Goal: Task Accomplishment & Management: Use online tool/utility

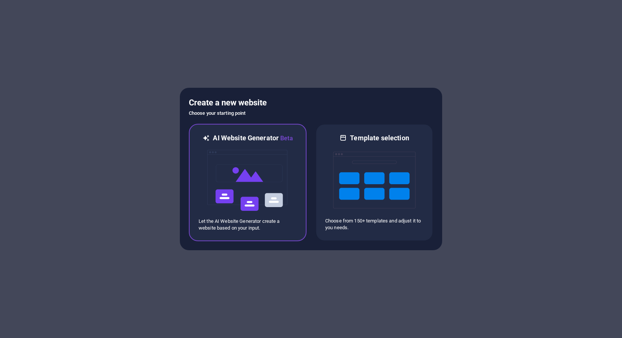
click at [242, 153] on img at bounding box center [247, 180] width 82 height 75
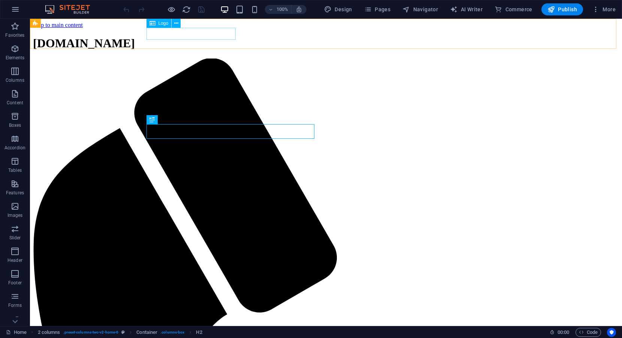
click at [182, 36] on div "[DOMAIN_NAME]" at bounding box center [326, 43] width 586 height 14
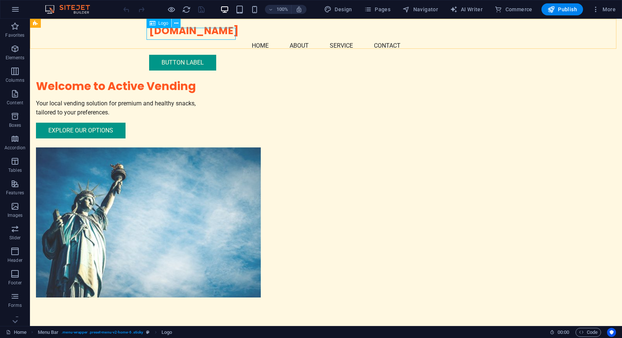
click at [176, 22] on icon at bounding box center [176, 23] width 4 height 8
click at [176, 24] on icon at bounding box center [176, 23] width 4 height 8
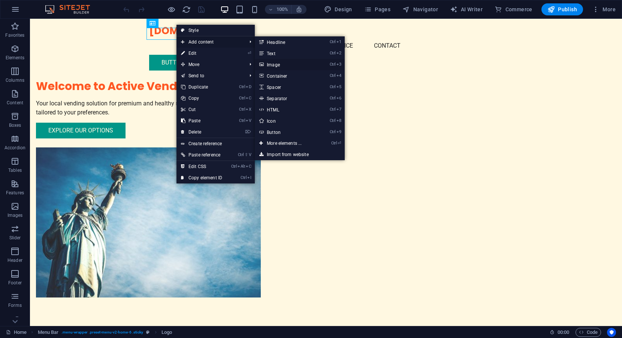
click at [273, 63] on link "Ctrl 3 Image" at bounding box center [286, 64] width 62 height 11
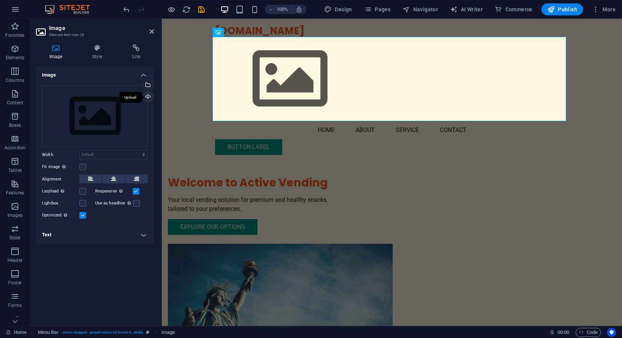
click at [148, 98] on div "Upload" at bounding box center [147, 97] width 11 height 11
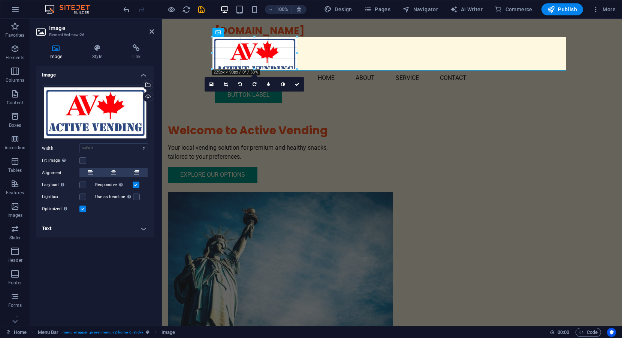
drag, startPoint x: 566, startPoint y: 214, endPoint x: 293, endPoint y: 55, distance: 315.7
type input "215"
select select "px"
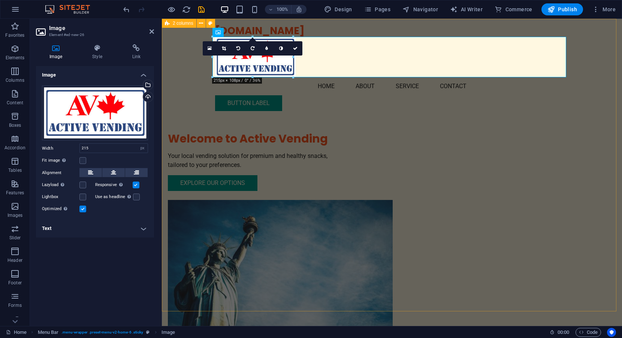
click at [614, 111] on div "Welcome to Active Vending Your local vending solution for premium and healthy s…" at bounding box center [392, 199] width 460 height 361
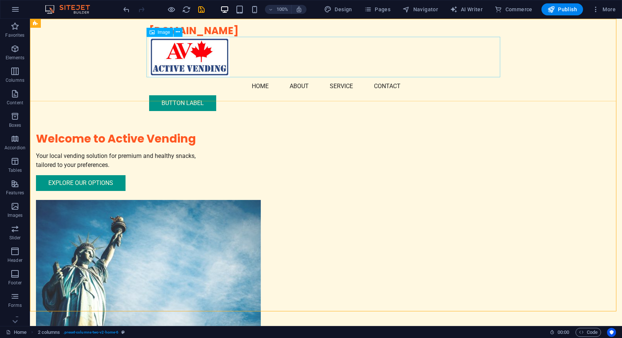
click at [168, 49] on figure at bounding box center [326, 57] width 354 height 40
click at [191, 50] on figure at bounding box center [326, 57] width 354 height 40
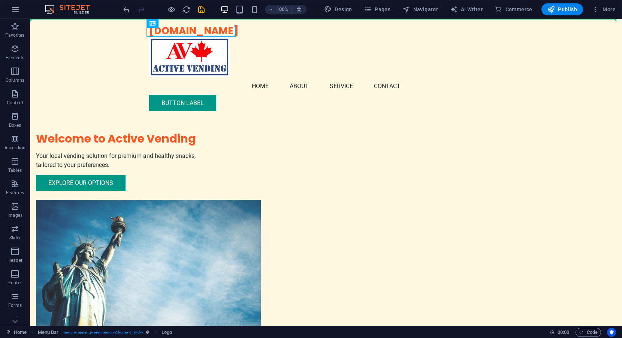
drag, startPoint x: 196, startPoint y: 30, endPoint x: 134, endPoint y: 30, distance: 61.8
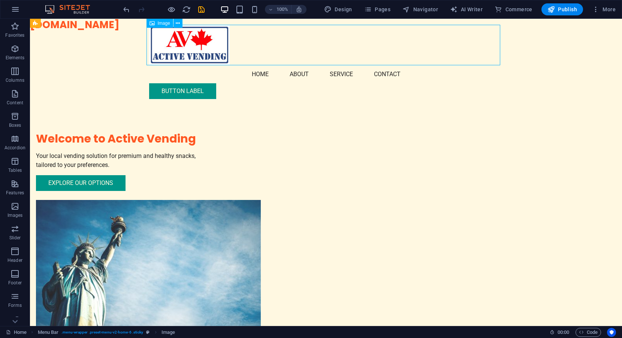
drag, startPoint x: 167, startPoint y: 46, endPoint x: 155, endPoint y: 25, distance: 24.2
click at [155, 25] on figure at bounding box center [326, 45] width 354 height 40
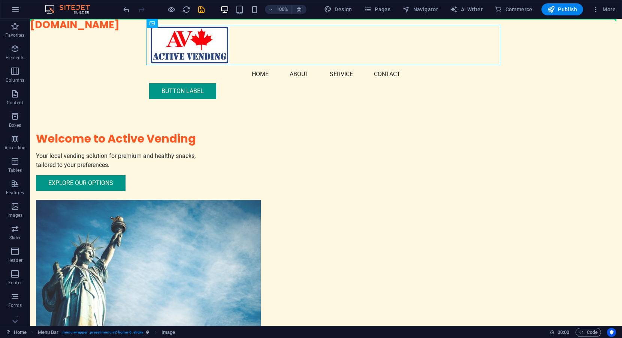
drag, startPoint x: 166, startPoint y: 42, endPoint x: 160, endPoint y: 24, distance: 19.4
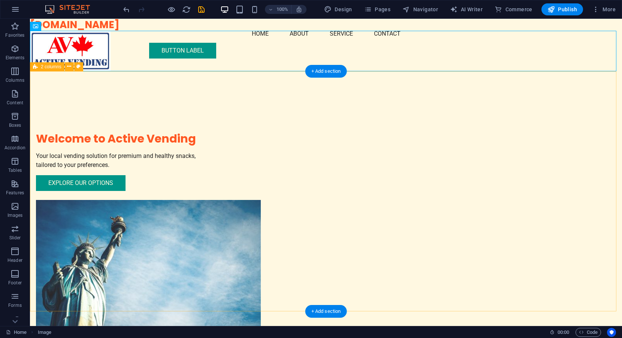
click at [577, 99] on div "Welcome to Active Vending Your local vending solution for premium and healthy s…" at bounding box center [326, 225] width 592 height 308
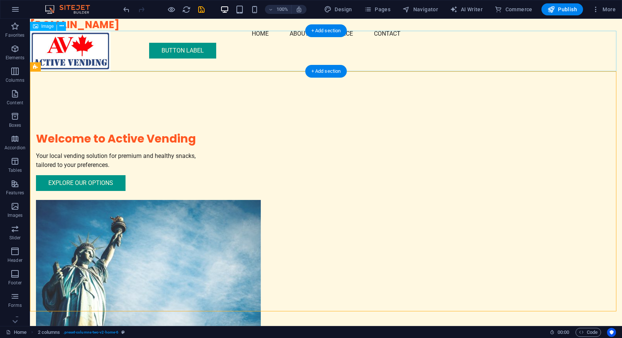
click at [48, 55] on figure at bounding box center [326, 51] width 592 height 40
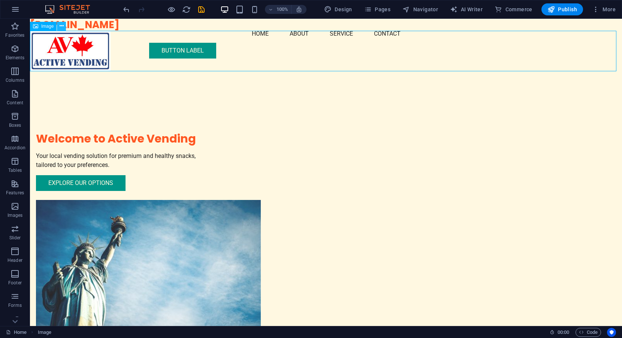
click at [60, 26] on icon at bounding box center [62, 26] width 4 height 8
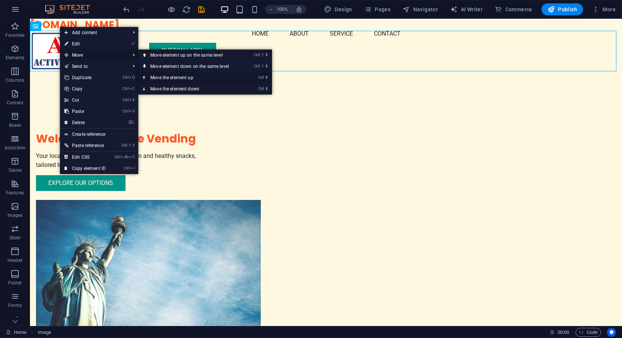
click at [179, 78] on link "Ctrl ⬆ Move the element up" at bounding box center [191, 77] width 106 height 11
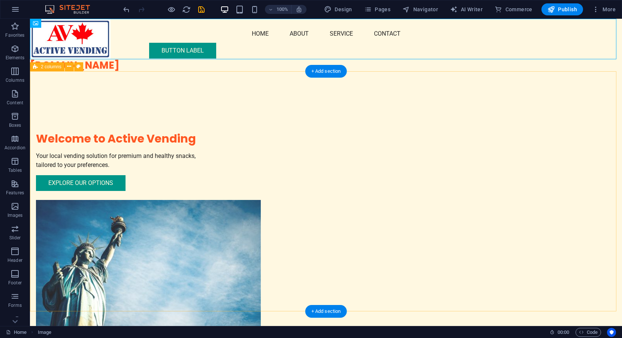
click at [196, 98] on div "Welcome to Active Vending Your local vending solution for premium and healthy s…" at bounding box center [326, 225] width 592 height 308
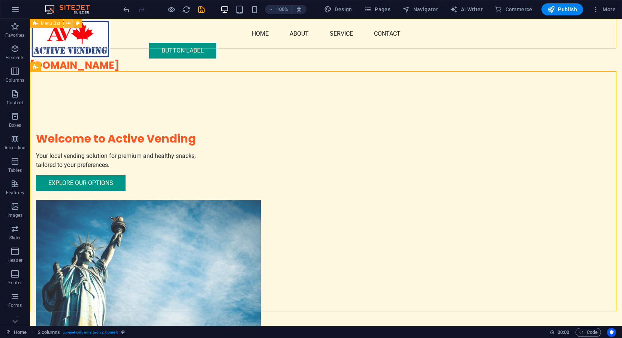
click at [67, 23] on icon at bounding box center [68, 23] width 4 height 8
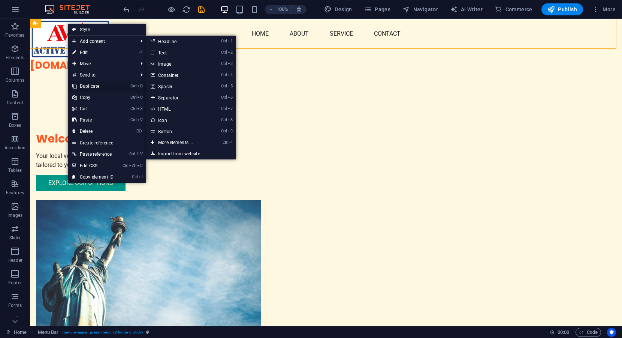
drag, startPoint x: 98, startPoint y: 52, endPoint x: 95, endPoint y: 86, distance: 33.8
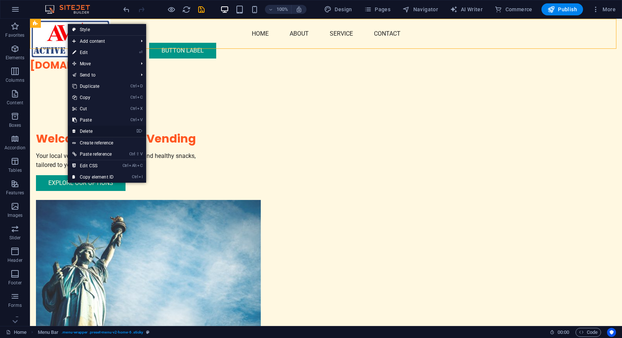
click at [88, 128] on link "⌦ Delete" at bounding box center [93, 130] width 50 height 11
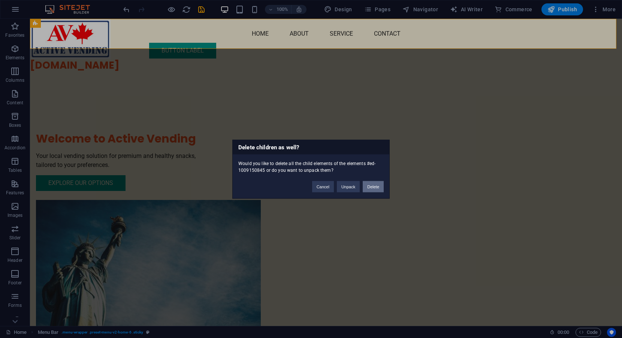
click at [371, 184] on button "Delete" at bounding box center [373, 186] width 21 height 11
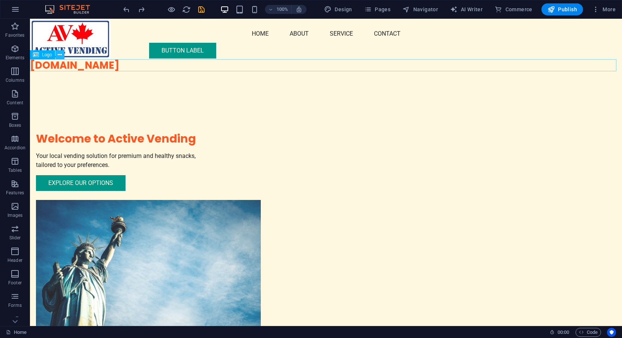
click at [60, 55] on icon at bounding box center [60, 55] width 4 height 8
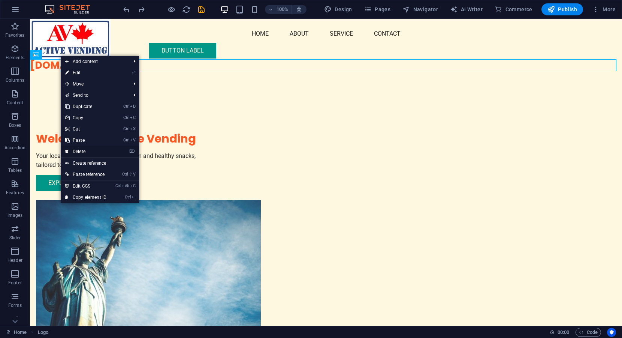
click at [78, 147] on link "⌦ Delete" at bounding box center [86, 151] width 50 height 11
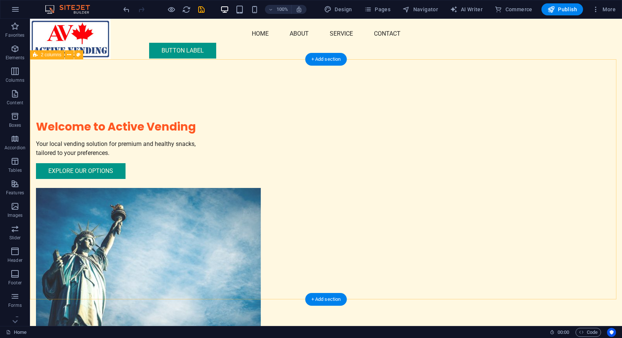
click at [560, 79] on div "Welcome to Active Vending Your local vending solution for premium and healthy s…" at bounding box center [326, 213] width 592 height 308
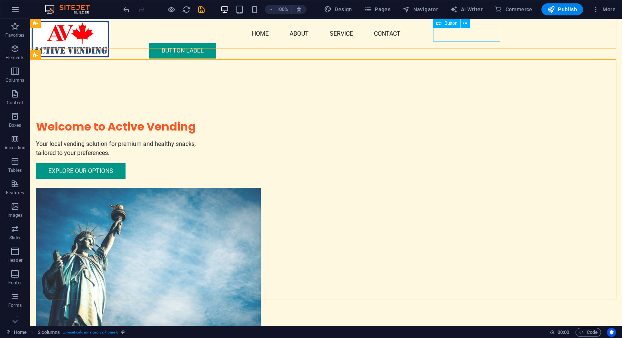
click at [464, 43] on div "Button label" at bounding box center [326, 51] width 354 height 16
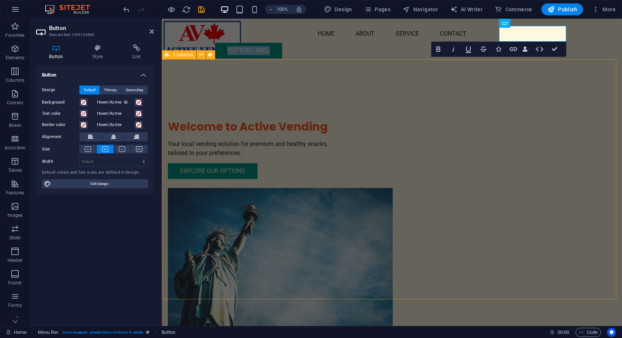
click at [565, 70] on div "Welcome to Active Vending Your local vending solution for premium and healthy s…" at bounding box center [392, 213] width 460 height 308
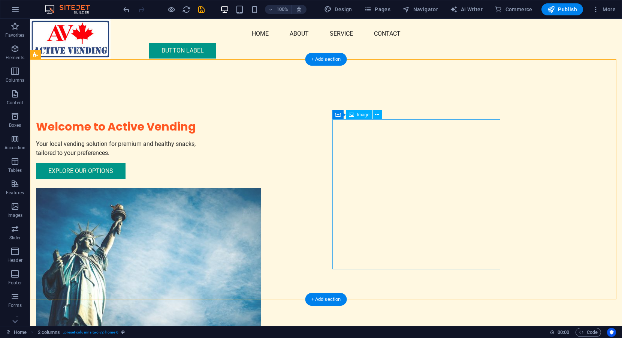
click at [204, 188] on figure at bounding box center [120, 263] width 168 height 150
select select "px"
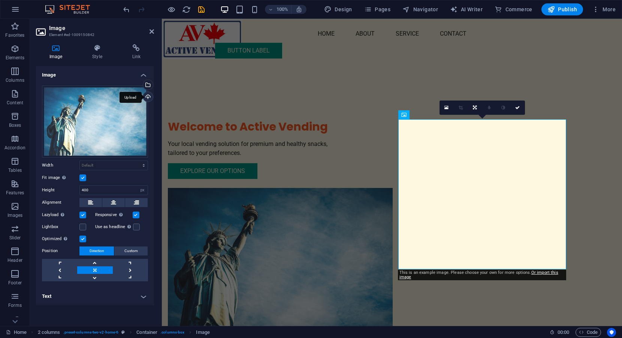
click at [148, 96] on div "Upload" at bounding box center [147, 97] width 11 height 11
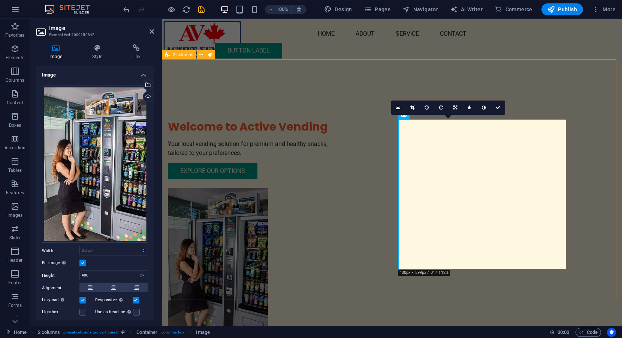
click at [609, 184] on div "Welcome to Active Vending Your local vending solution for premium and healthy s…" at bounding box center [392, 213] width 460 height 308
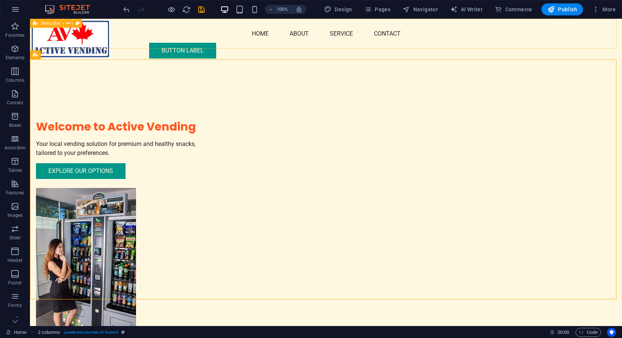
click at [60, 44] on div "Menu Home About Service Contact Button label" at bounding box center [326, 42] width 592 height 46
click at [68, 53] on icon at bounding box center [69, 55] width 4 height 8
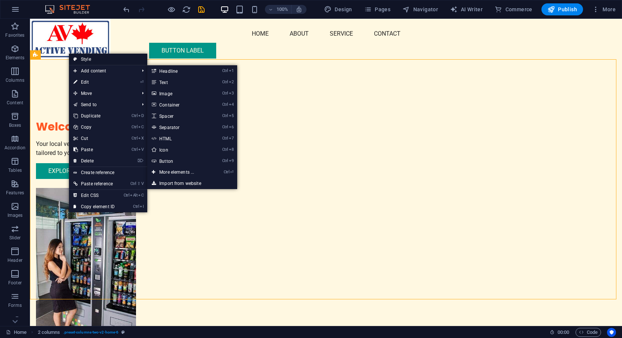
click at [92, 59] on link "Style" at bounding box center [108, 59] width 78 height 11
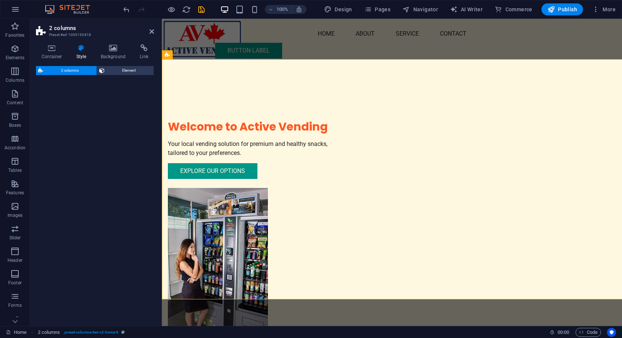
select select "rem"
select select "preset-columns-two-v2-home-6"
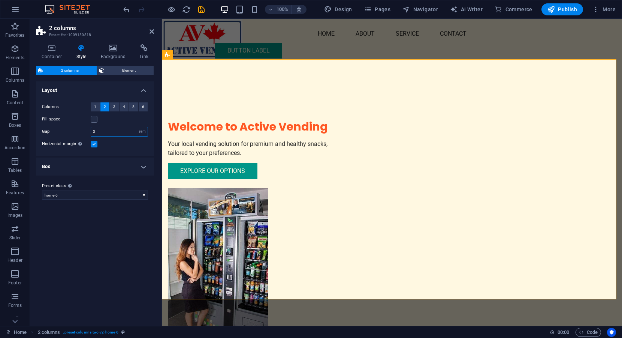
click at [100, 130] on input "3" at bounding box center [119, 131] width 57 height 9
type input "6"
click at [114, 145] on div "Horizontal margin Only if the containers "Content width" is not set to "Default"" at bounding box center [95, 143] width 106 height 9
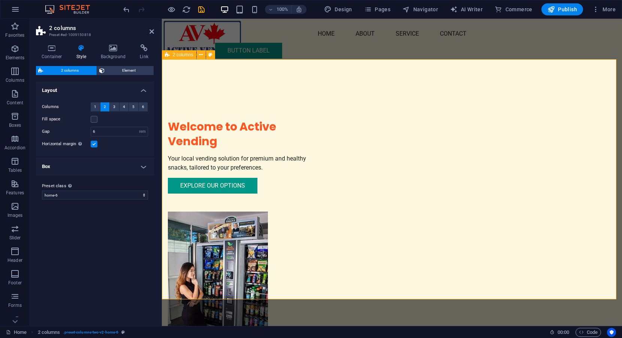
click at [168, 55] on icon at bounding box center [167, 54] width 5 height 9
click at [49, 51] on icon at bounding box center [52, 47] width 32 height 7
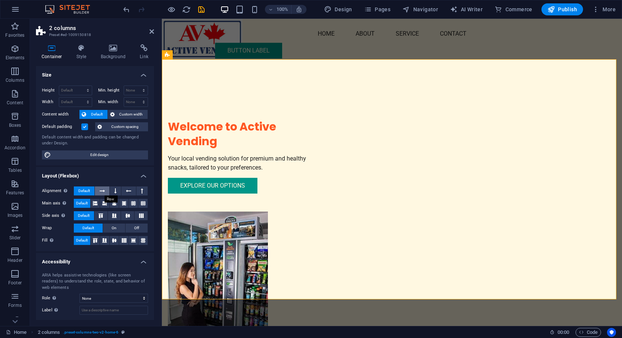
click at [102, 191] on icon at bounding box center [102, 190] width 5 height 9
click at [212, 93] on div "Welcome to Active Vending Your local vending solution for premium and healthy s…" at bounding box center [392, 225] width 460 height 332
click at [194, 39] on div "Menu Home About Service Contact Button label" at bounding box center [392, 42] width 460 height 46
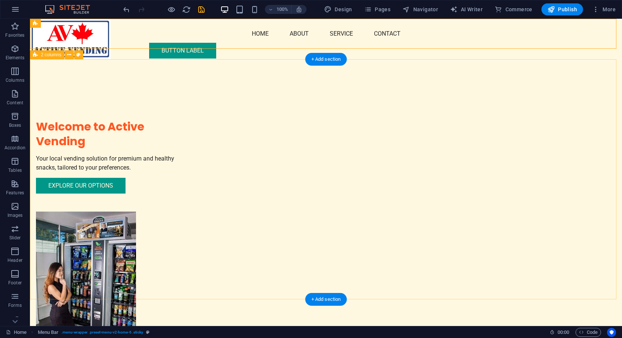
click at [127, 93] on div "Welcome to Active Vending Your local vending solution for premium and healthy s…" at bounding box center [326, 225] width 592 height 332
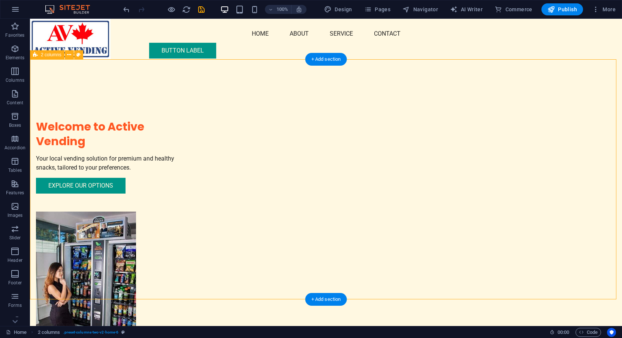
click at [561, 137] on div "Welcome to Active Vending Your local vending solution for premium and healthy s…" at bounding box center [326, 225] width 592 height 332
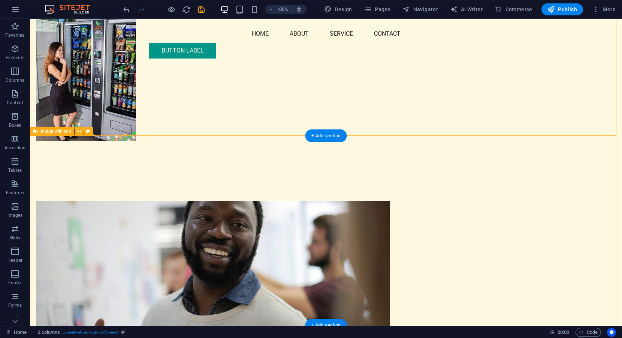
scroll to position [225, 0]
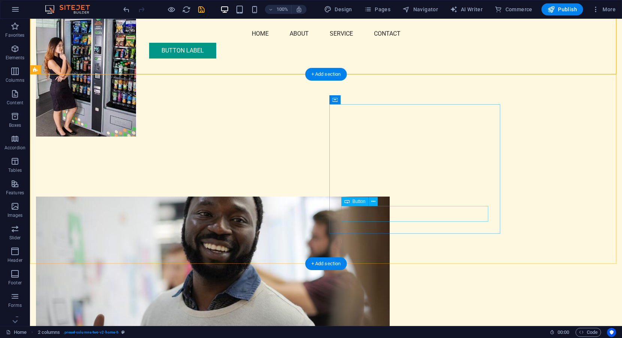
drag, startPoint x: 370, startPoint y: 224, endPoint x: 366, endPoint y: 215, distance: 10.7
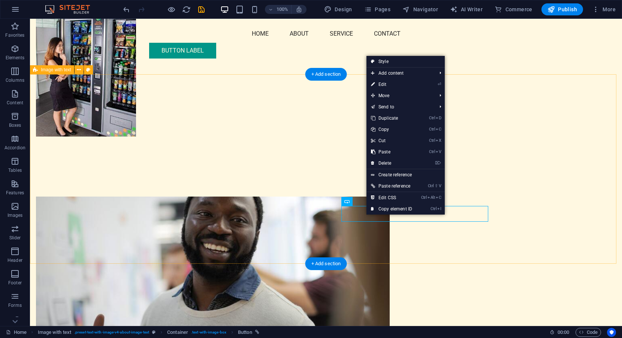
click at [276, 202] on figure at bounding box center [213, 260] width 354 height 129
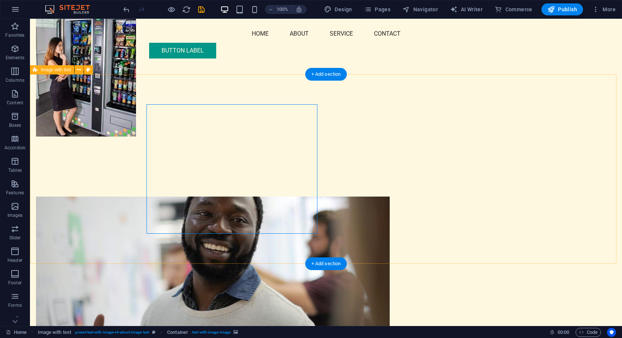
click at [231, 196] on figure at bounding box center [213, 260] width 354 height 129
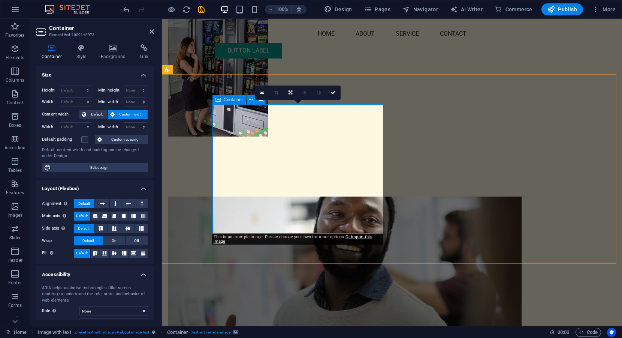
click at [112, 50] on icon at bounding box center [113, 47] width 36 height 7
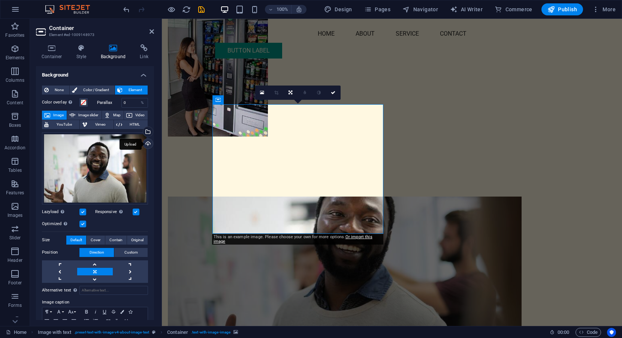
click at [145, 142] on div "Upload" at bounding box center [147, 144] width 11 height 11
click at [146, 132] on div "Select files from the file manager, stock photos, or upload file(s)" at bounding box center [147, 132] width 11 height 11
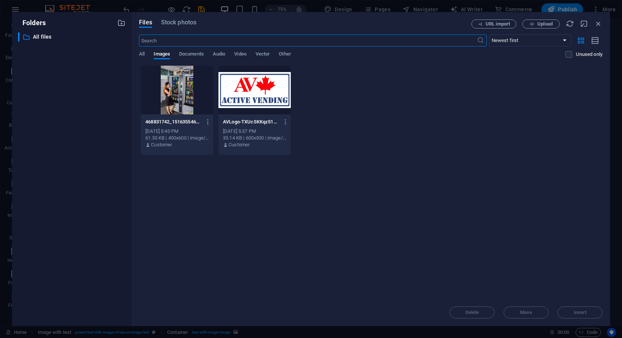
click at [183, 39] on input "text" at bounding box center [308, 40] width 338 height 12
click at [176, 22] on span "Stock photos" at bounding box center [178, 22] width 35 height 9
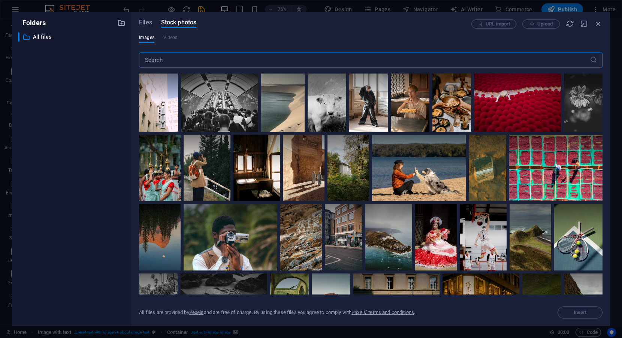
click at [168, 62] on input "text" at bounding box center [364, 59] width 451 height 15
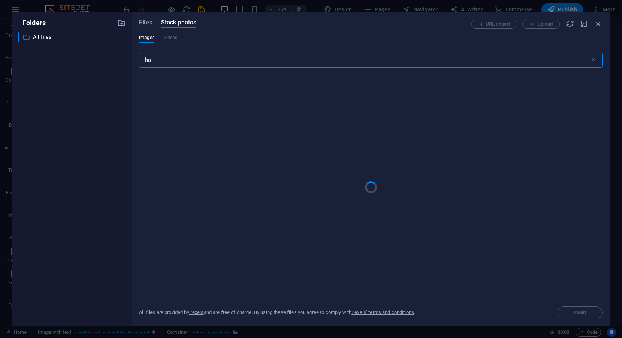
type input "h"
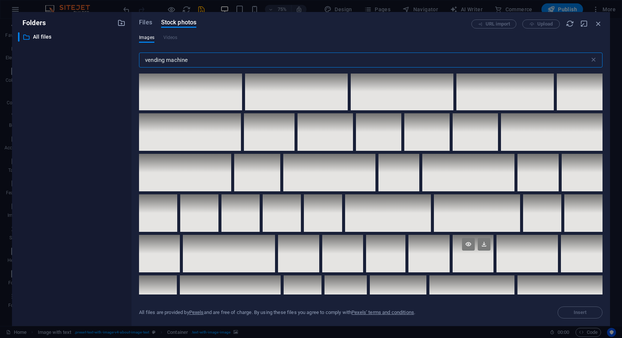
scroll to position [0, 0]
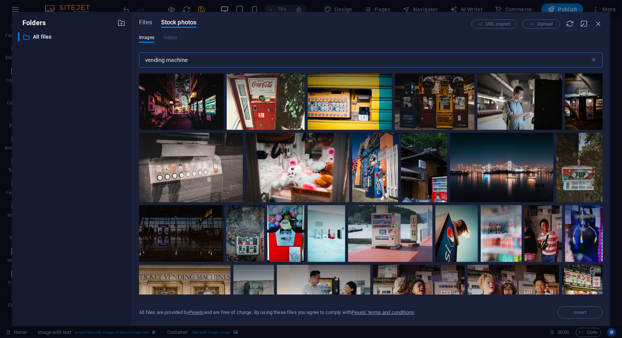
click at [144, 60] on input "vending machine" at bounding box center [364, 59] width 451 height 15
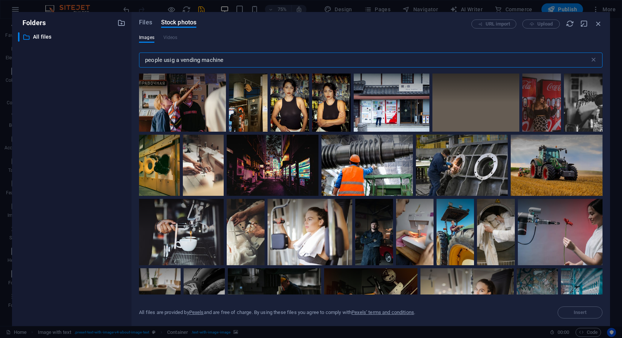
click at [171, 60] on input "people usig a vending machine" at bounding box center [364, 59] width 451 height 15
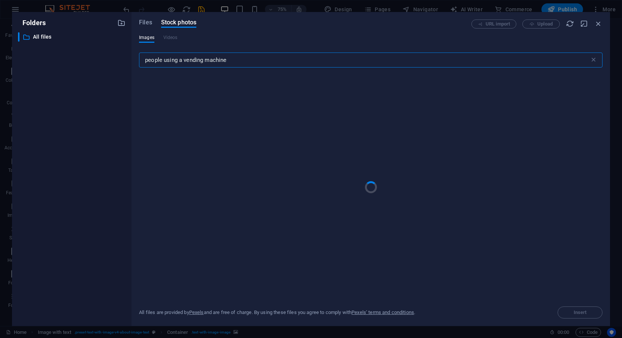
drag, startPoint x: 269, startPoint y: 56, endPoint x: 275, endPoint y: 55, distance: 5.8
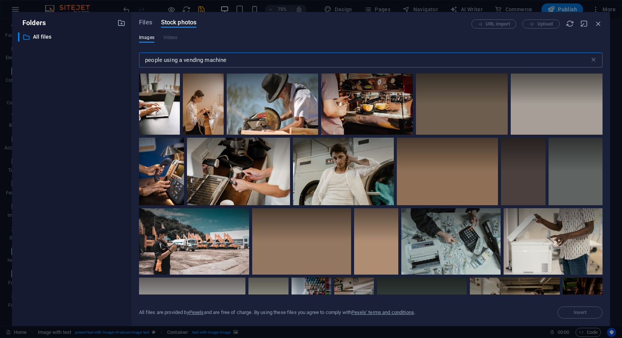
drag, startPoint x: 275, startPoint y: 55, endPoint x: 417, endPoint y: 58, distance: 142.4
click at [417, 58] on input "people using a vending machine" at bounding box center [364, 59] width 451 height 15
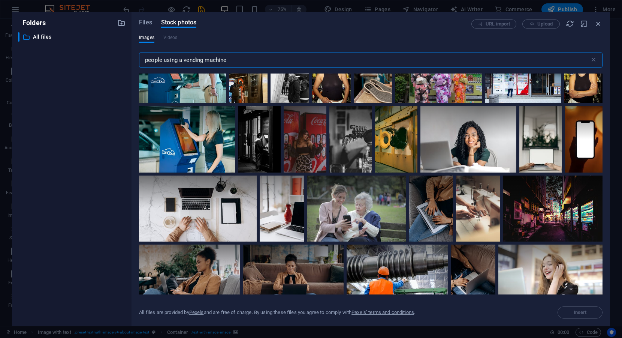
scroll to position [674, 0]
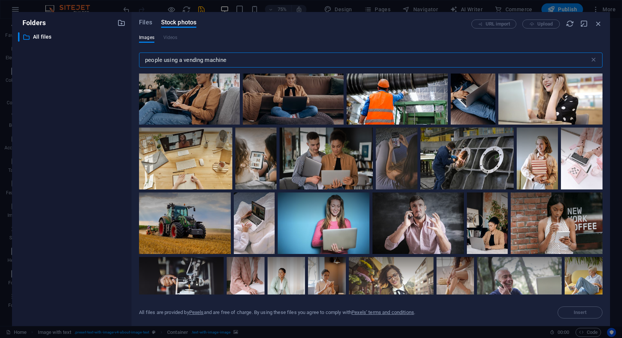
drag, startPoint x: 178, startPoint y: 60, endPoint x: 164, endPoint y: 60, distance: 13.5
click at [164, 60] on input "people using a vending machine" at bounding box center [364, 59] width 451 height 15
drag, startPoint x: 182, startPoint y: 60, endPoint x: 121, endPoint y: 59, distance: 61.4
click at [121, 59] on div "Folders ​ All files All files Files Stock photos URL import Upload Images Video…" at bounding box center [311, 169] width 598 height 314
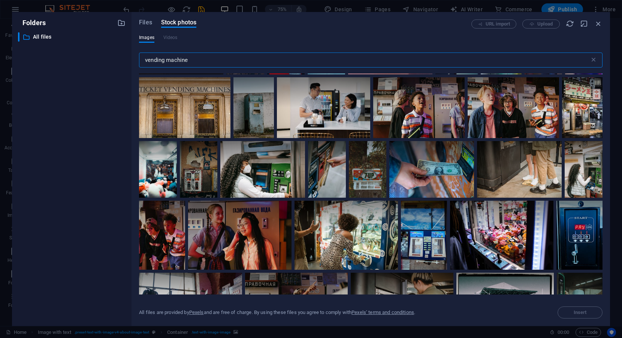
scroll to position [262, 0]
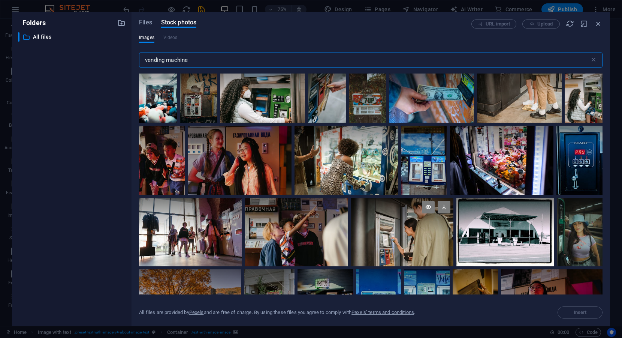
type input "vending machine"
click at [418, 225] on div at bounding box center [402, 214] width 103 height 34
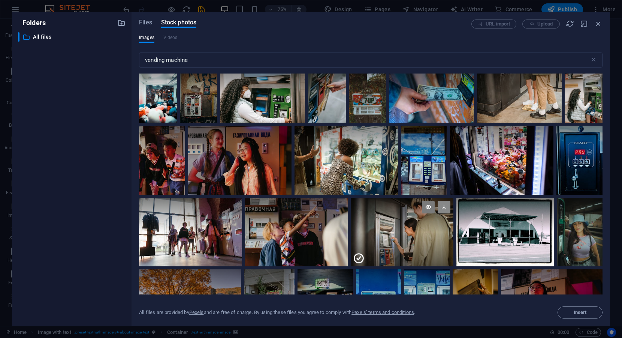
click at [442, 203] on icon at bounding box center [444, 206] width 13 height 13
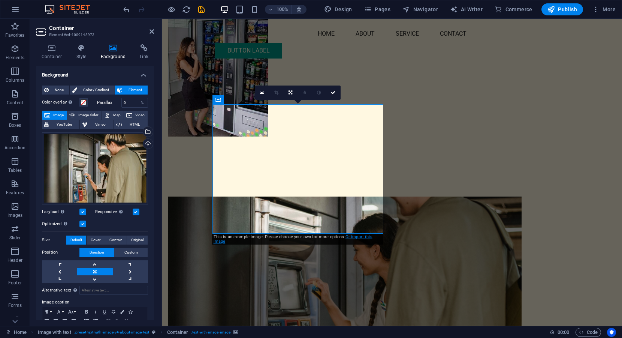
click at [354, 236] on link "Or import this image" at bounding box center [293, 238] width 159 height 9
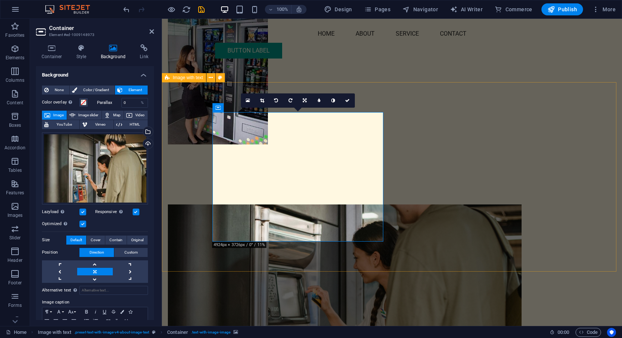
scroll to position [0, 0]
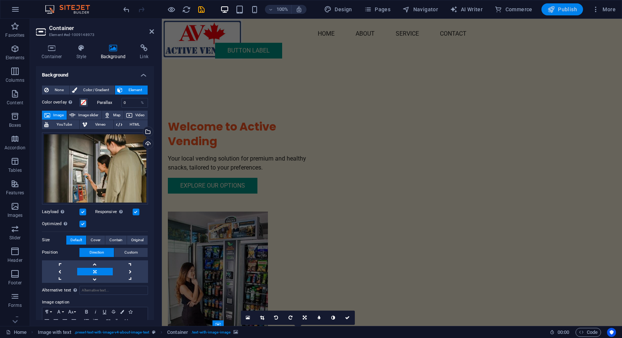
click at [565, 10] on span "Publish" at bounding box center [562, 9] width 30 height 7
checkbox input "false"
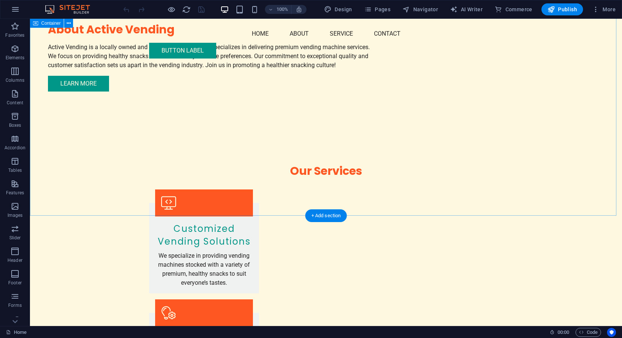
scroll to position [779, 0]
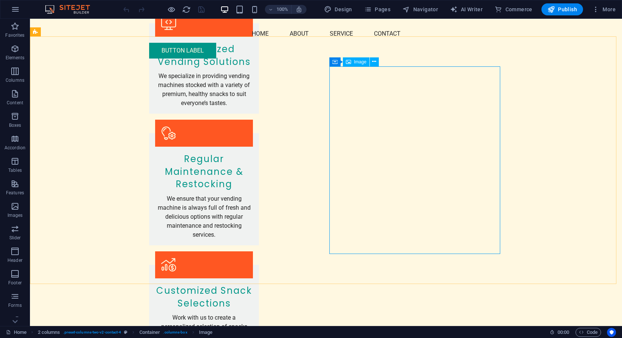
click at [360, 62] on span "Image" at bounding box center [360, 62] width 12 height 4
click at [359, 62] on span "Image" at bounding box center [360, 62] width 12 height 4
select select "px"
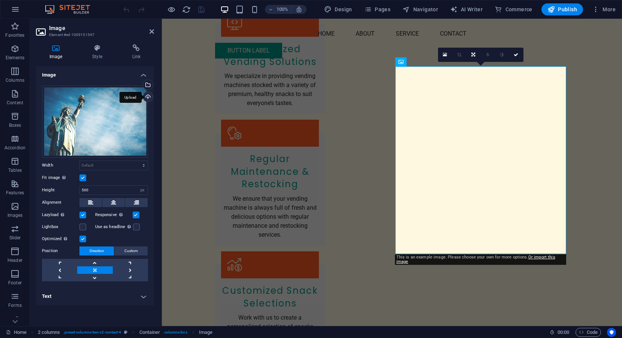
click at [148, 96] on div "Upload" at bounding box center [147, 97] width 11 height 11
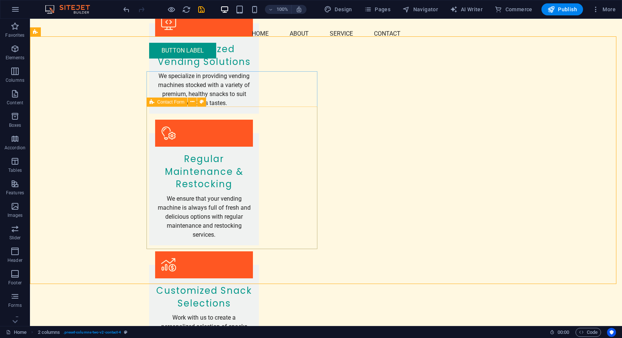
click at [167, 101] on span "Contact Form" at bounding box center [170, 102] width 27 height 4
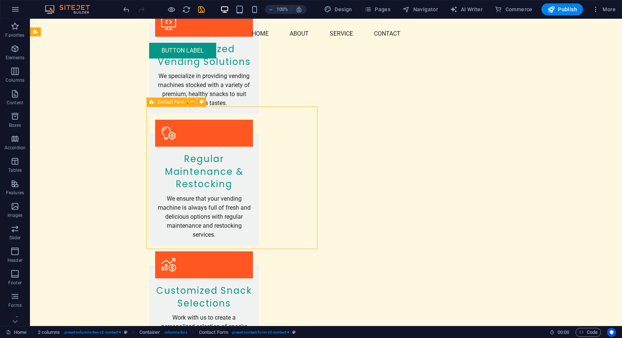
click at [167, 101] on span "Contact Form" at bounding box center [170, 102] width 27 height 4
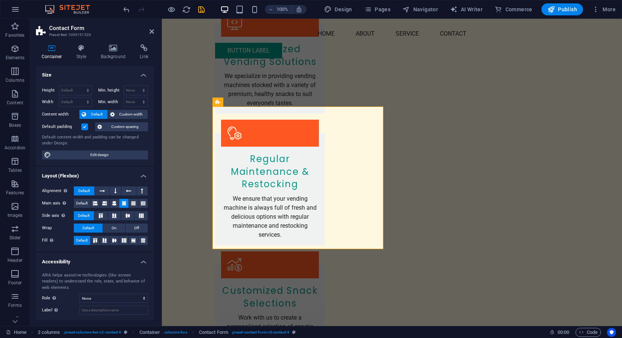
click at [61, 31] on h3 "Preset #ed-1009151520" at bounding box center [94, 34] width 90 height 7
click at [143, 49] on icon at bounding box center [144, 47] width 20 height 7
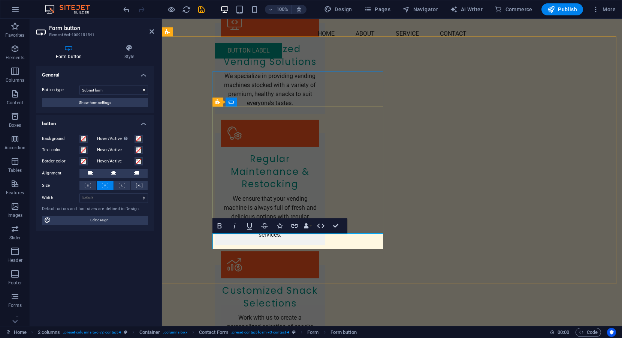
click at [112, 102] on button "Show form settings" at bounding box center [95, 102] width 106 height 9
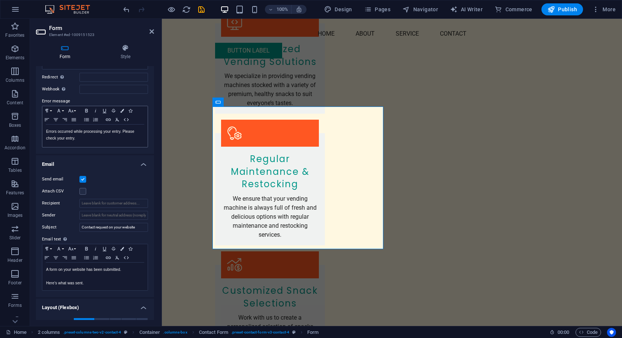
scroll to position [112, 0]
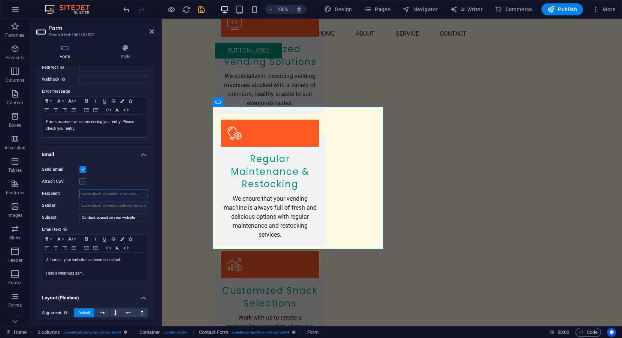
click at [123, 193] on input "Recipient" at bounding box center [113, 193] width 69 height 9
type input "nrabaa@rlpss.ca"
drag, startPoint x: 139, startPoint y: 217, endPoint x: 110, endPoint y: 217, distance: 28.8
click at [110, 217] on input "Contact request on your website" at bounding box center [113, 217] width 69 height 9
click at [120, 217] on input "Contact request ActiveVending" at bounding box center [113, 217] width 69 height 9
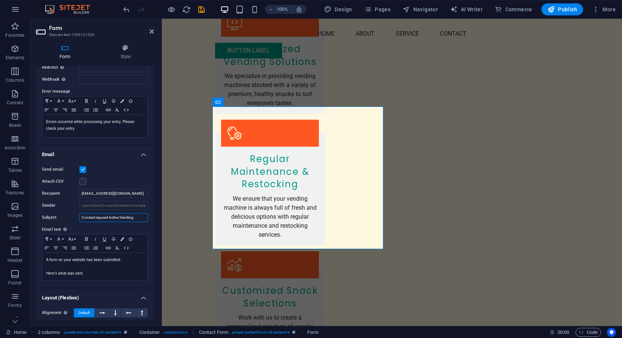
scroll to position [166, 0]
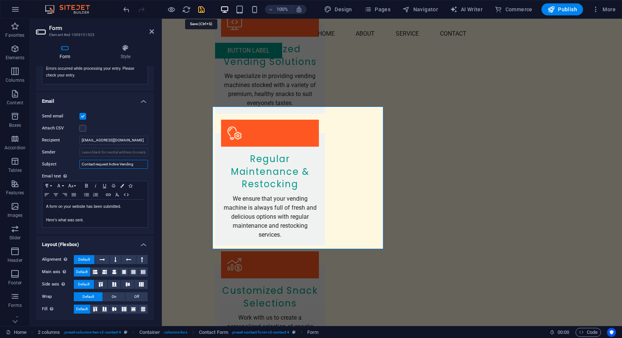
type input "Contact request Active Vending"
click at [201, 9] on icon "save" at bounding box center [201, 9] width 9 height 9
checkbox input "false"
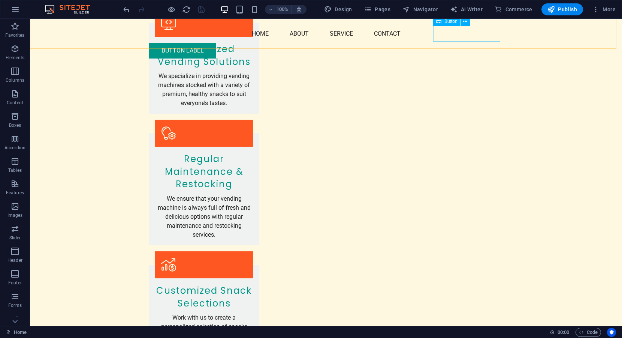
click at [448, 22] on span "Button" at bounding box center [450, 21] width 13 height 4
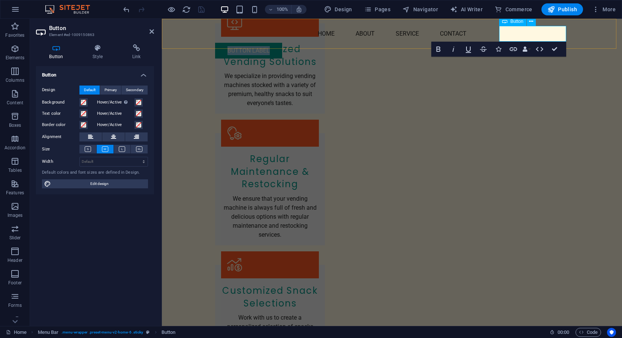
click at [515, 22] on span "Button" at bounding box center [516, 21] width 13 height 4
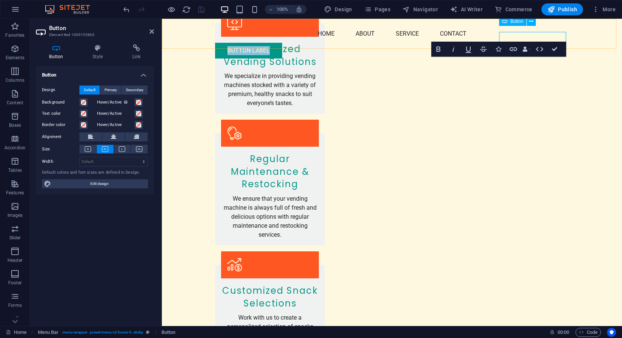
scroll to position [773, 0]
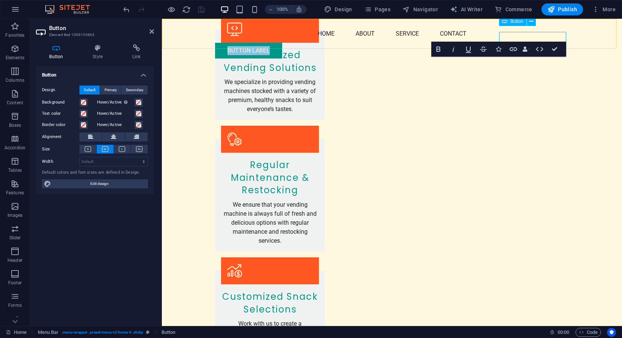
click at [515, 22] on span "Button" at bounding box center [516, 21] width 13 height 4
click at [529, 20] on icon at bounding box center [531, 22] width 4 height 8
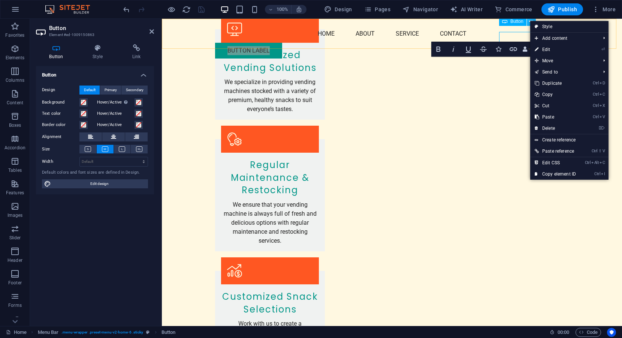
click at [529, 21] on icon at bounding box center [531, 22] width 4 height 8
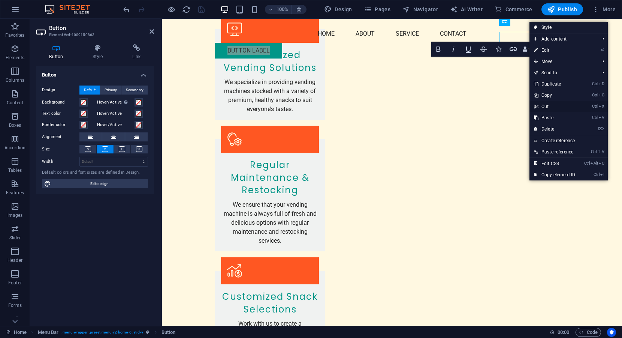
click at [547, 106] on link "Ctrl X Cut" at bounding box center [554, 106] width 50 height 11
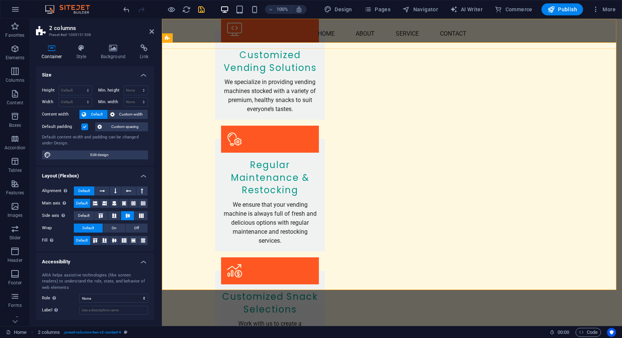
click at [581, 25] on div "Menu Home About Service Contact" at bounding box center [392, 34] width 460 height 30
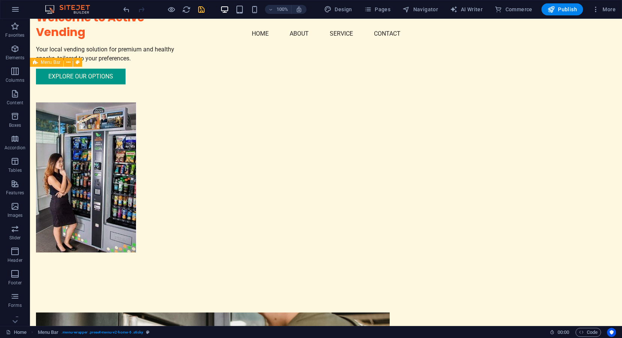
scroll to position [0, 0]
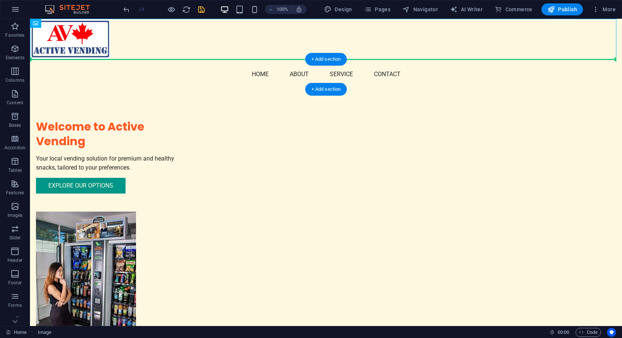
drag, startPoint x: 82, startPoint y: 34, endPoint x: 79, endPoint y: 67, distance: 33.5
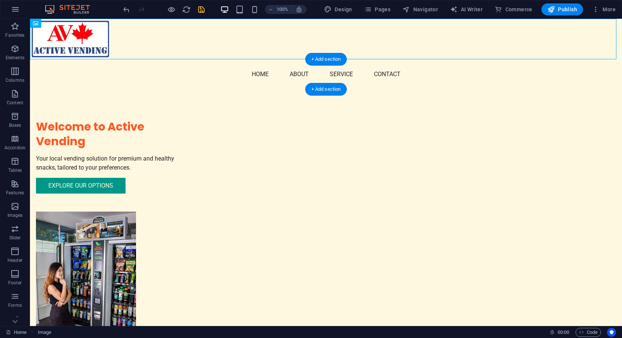
click at [88, 73] on div "Menu Home About Service Contact" at bounding box center [326, 74] width 592 height 30
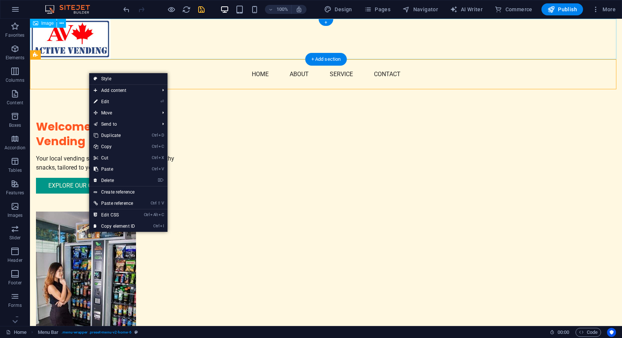
click at [78, 37] on figure at bounding box center [326, 39] width 592 height 40
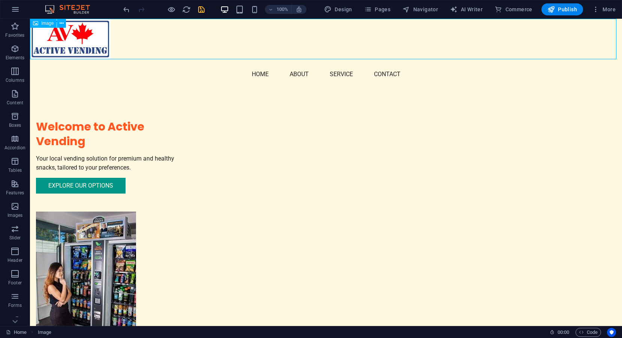
click at [45, 25] on span "Image" at bounding box center [47, 23] width 12 height 4
click at [60, 24] on icon at bounding box center [62, 23] width 4 height 8
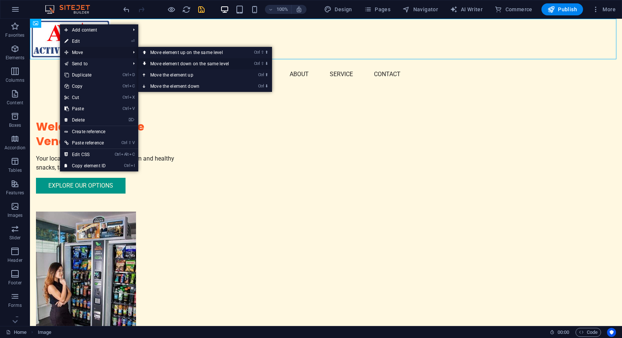
click at [189, 64] on link "Ctrl ⇧ ⬇ Move element down on the same level" at bounding box center [191, 63] width 106 height 11
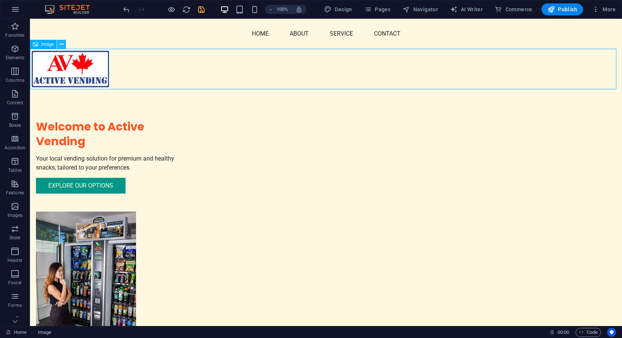
click at [61, 43] on icon at bounding box center [62, 44] width 4 height 8
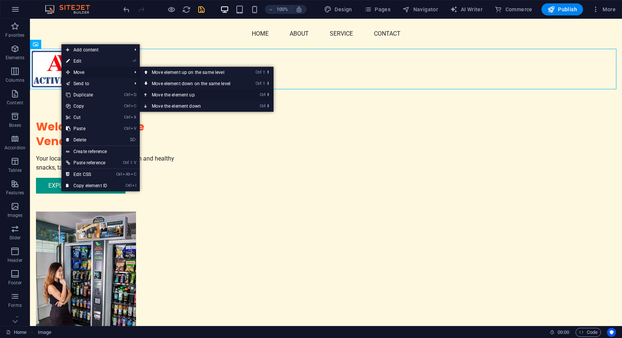
click at [186, 94] on link "Ctrl ⬆ Move the element up" at bounding box center [193, 94] width 106 height 11
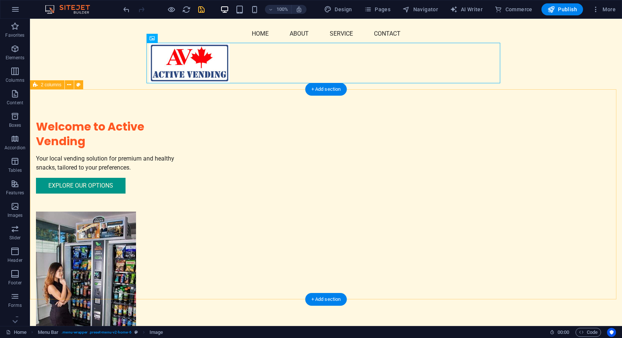
click at [534, 112] on div "Welcome to Active Vending Your local vending solution for premium and healthy s…" at bounding box center [326, 240] width 592 height 302
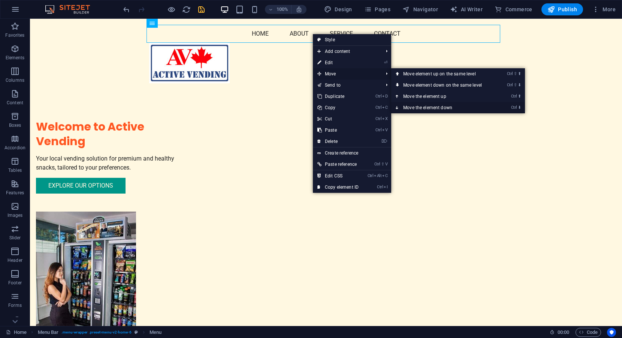
click at [432, 106] on link "Ctrl ⬇ Move the element down" at bounding box center [444, 107] width 106 height 11
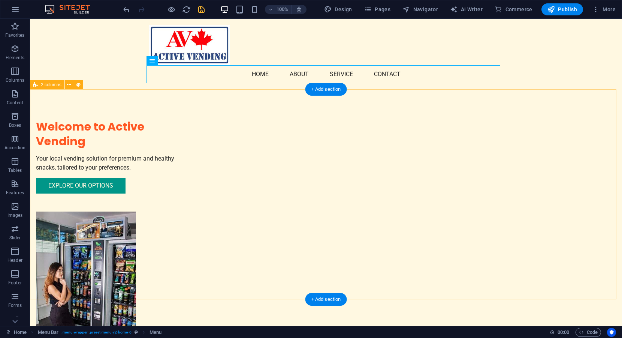
click at [551, 105] on div "Welcome to Active Vending Your local vending solution for premium and healthy s…" at bounding box center [326, 240] width 592 height 302
click at [549, 139] on div "Welcome to Active Vending Your local vending solution for premium and healthy s…" at bounding box center [326, 240] width 592 height 302
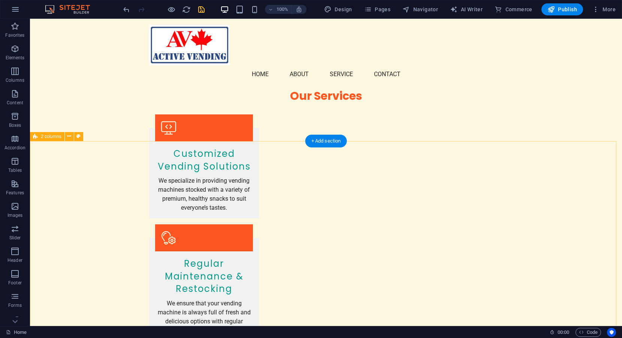
scroll to position [779, 0]
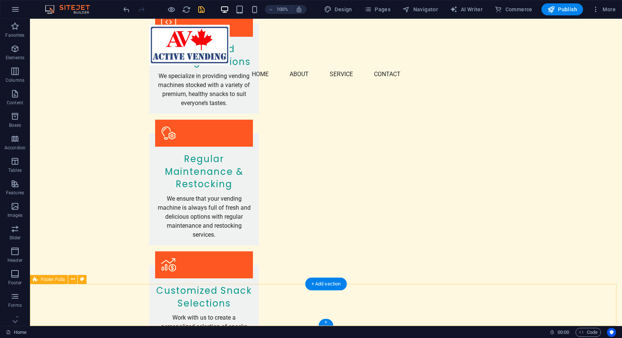
select select "footer"
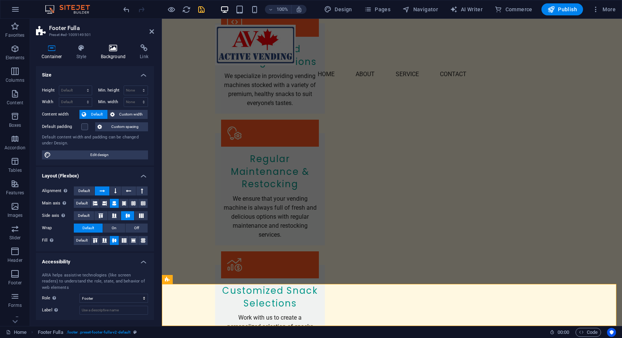
click at [110, 46] on icon at bounding box center [113, 47] width 36 height 7
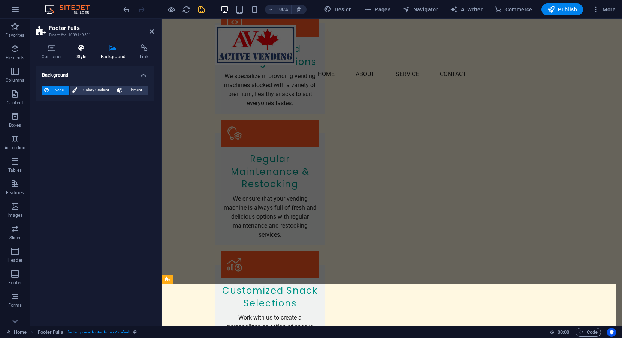
click at [79, 48] on icon at bounding box center [81, 47] width 21 height 7
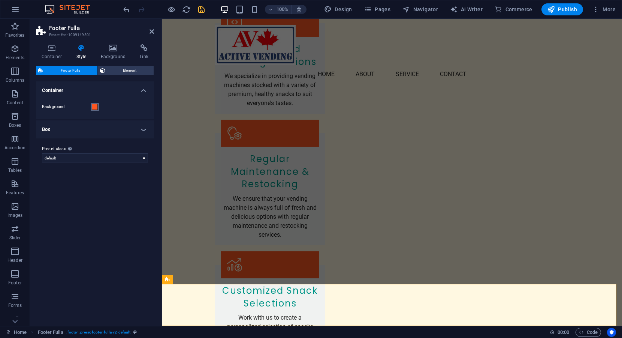
click at [94, 106] on span at bounding box center [95, 107] width 6 height 6
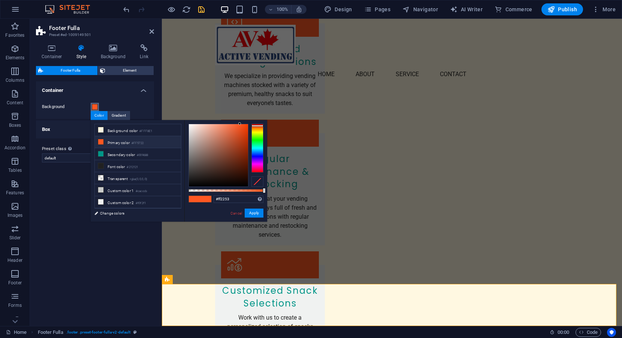
click at [257, 170] on div at bounding box center [257, 148] width 12 height 49
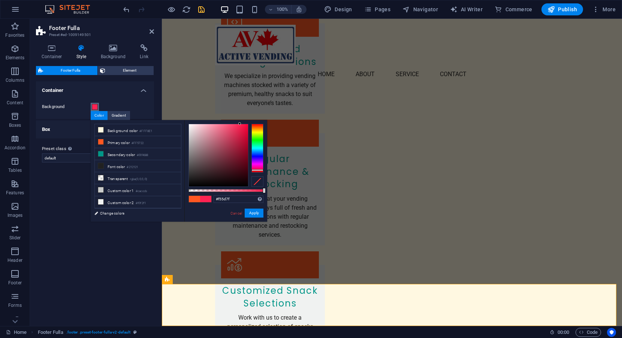
click at [225, 126] on div at bounding box center [218, 155] width 59 height 62
type input "#f8053b"
click at [246, 125] on div at bounding box center [218, 155] width 59 height 62
click at [255, 212] on button "Apply" at bounding box center [254, 212] width 19 height 9
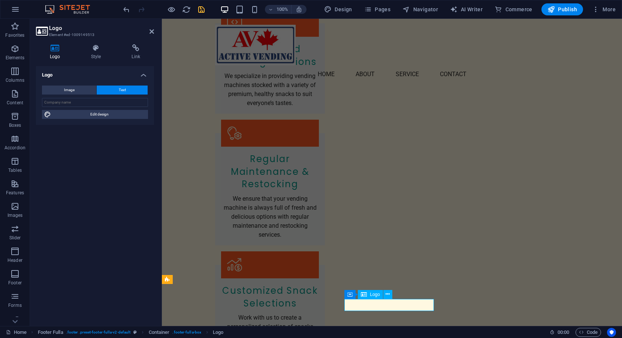
click at [387, 294] on icon at bounding box center [387, 294] width 4 height 8
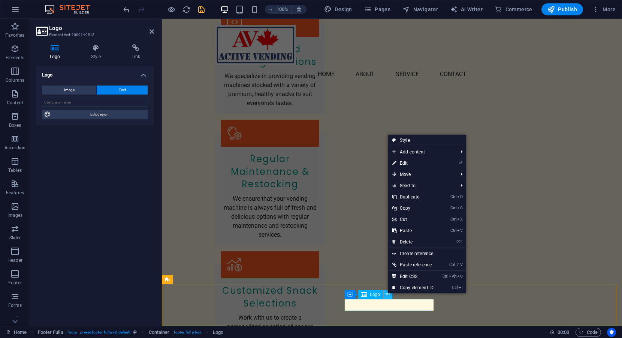
click at [387, 294] on icon at bounding box center [387, 294] width 4 height 8
click at [70, 89] on span "Image" at bounding box center [69, 89] width 10 height 9
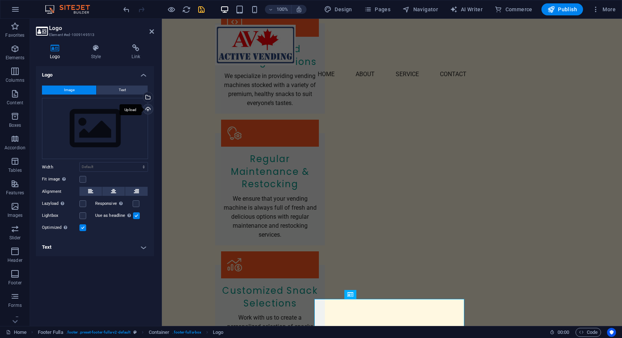
click at [147, 109] on div "Upload" at bounding box center [147, 109] width 11 height 11
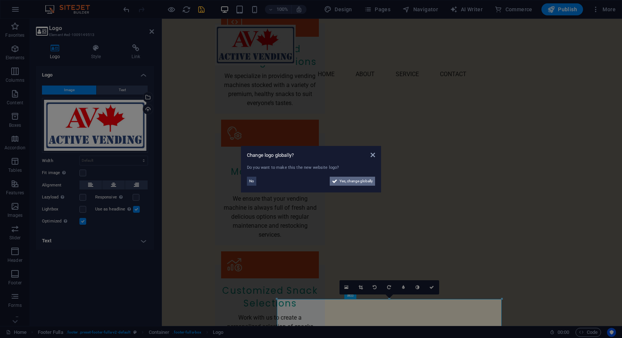
click at [358, 178] on span "Yes, change globally" at bounding box center [355, 180] width 33 height 9
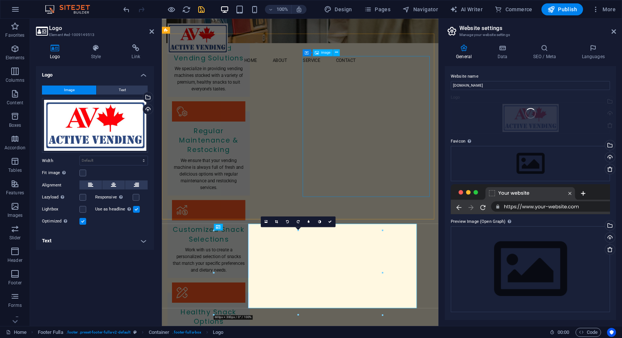
scroll to position [786, 0]
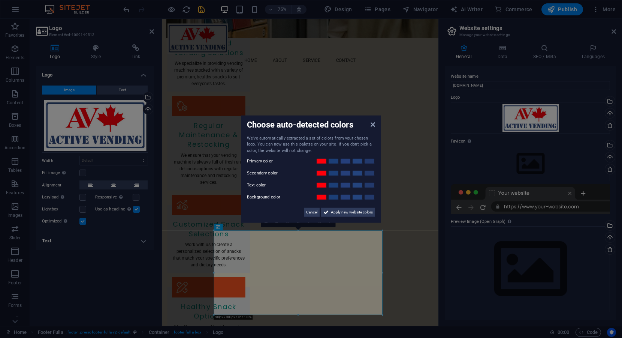
click at [377, 311] on aside "Choose auto-detected colors We've automatically extracted a set of colors from …" at bounding box center [311, 169] width 622 height 338
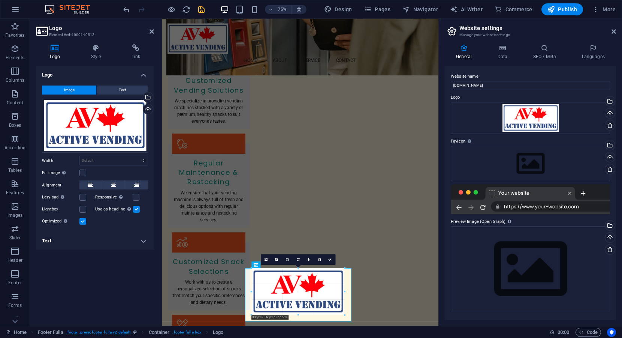
scroll to position [731, 0]
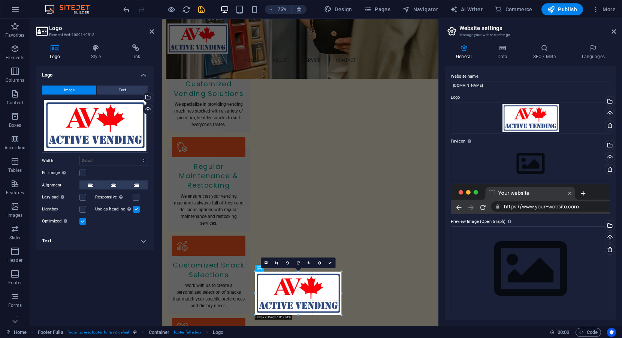
drag, startPoint x: 383, startPoint y: 315, endPoint x: 273, endPoint y: 194, distance: 163.9
type input "308"
select select "px"
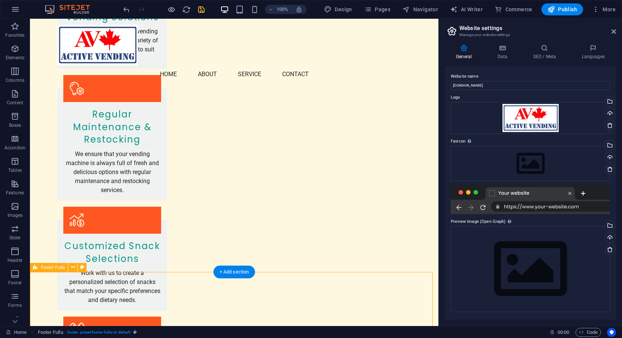
scroll to position [825, 0]
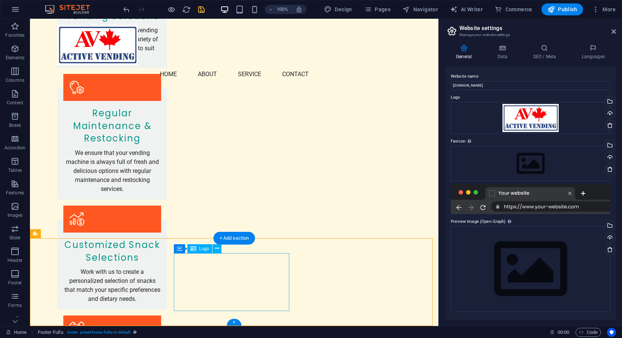
drag, startPoint x: 280, startPoint y: 303, endPoint x: 187, endPoint y: 397, distance: 132.4
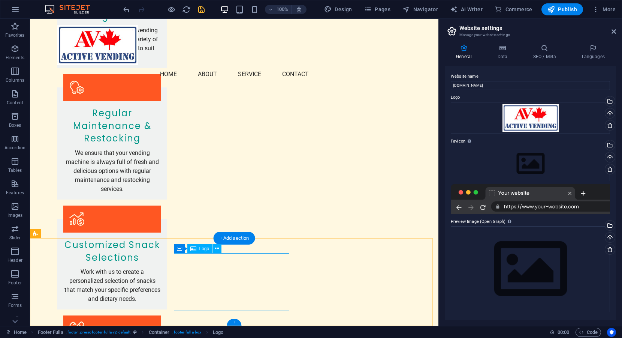
select select "px"
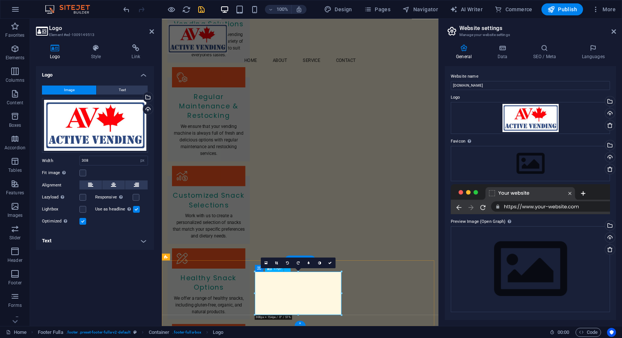
scroll to position [731, 0]
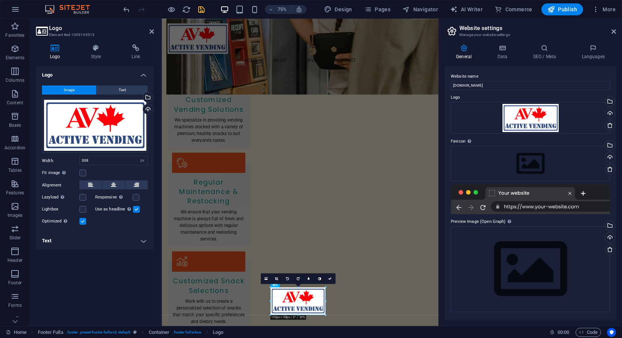
drag, startPoint x: 342, startPoint y: 314, endPoint x: 298, endPoint y: 285, distance: 52.7
type input "195"
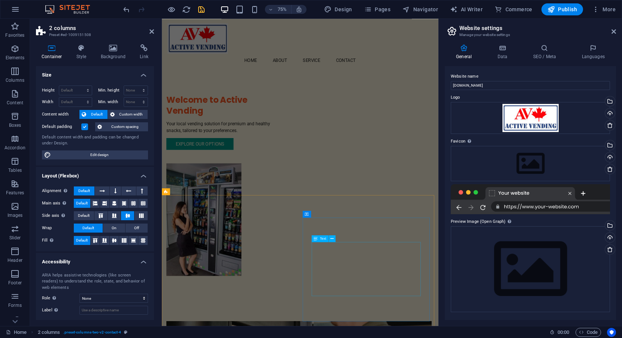
scroll to position [0, 0]
drag, startPoint x: 651, startPoint y: 104, endPoint x: 517, endPoint y: 110, distance: 134.2
click at [492, 86] on input "[DOMAIN_NAME]" at bounding box center [530, 85] width 159 height 9
type input "a"
type input "Active Vending"
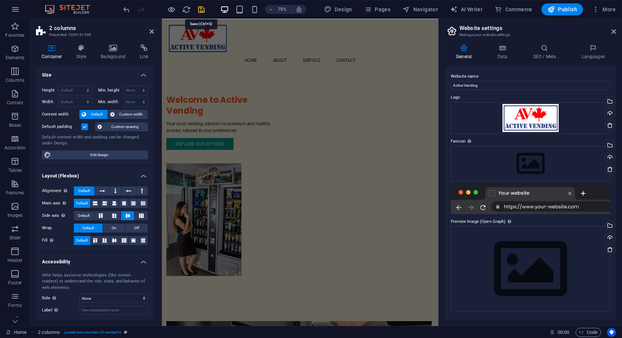
click at [202, 8] on icon "save" at bounding box center [201, 9] width 9 height 9
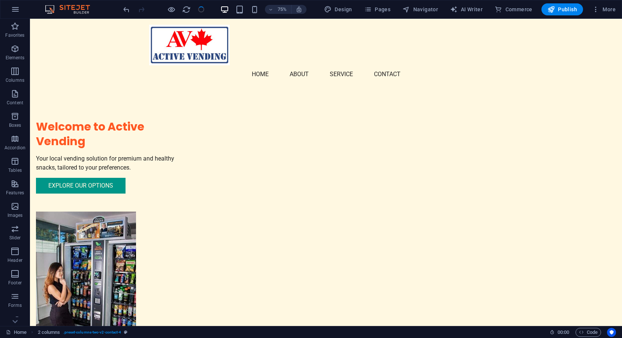
checkbox input "false"
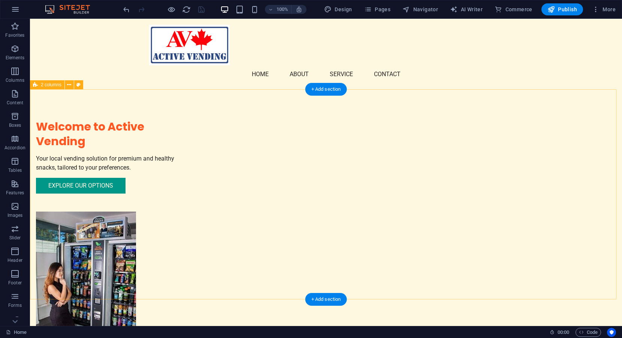
click at [575, 117] on div "Welcome to Active Vending Your local vending solution for premium and healthy s…" at bounding box center [326, 240] width 592 height 302
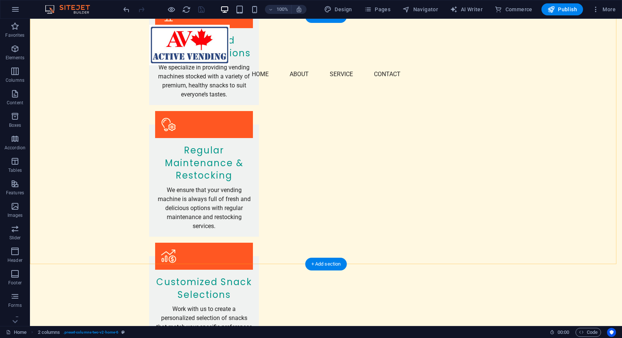
scroll to position [804, 0]
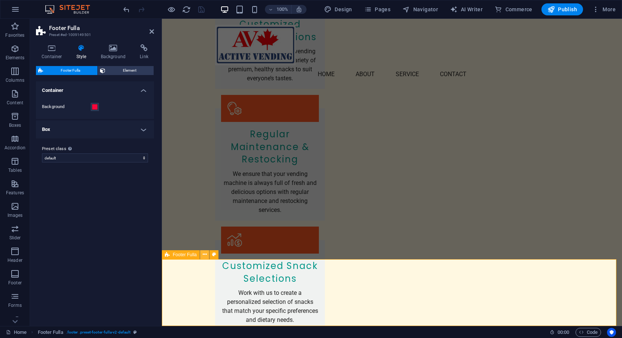
click at [205, 254] on icon at bounding box center [205, 254] width 4 height 8
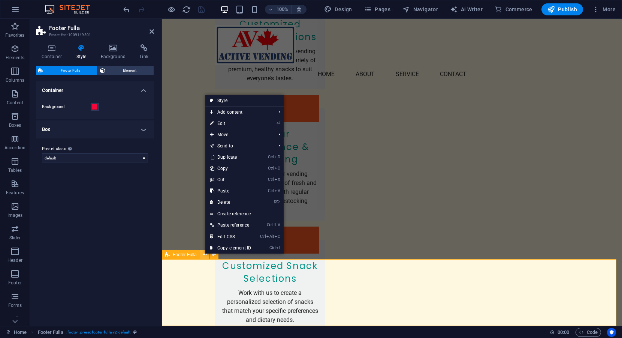
click at [203, 254] on icon at bounding box center [205, 254] width 4 height 8
click at [144, 130] on h4 "Box" at bounding box center [95, 129] width 118 height 18
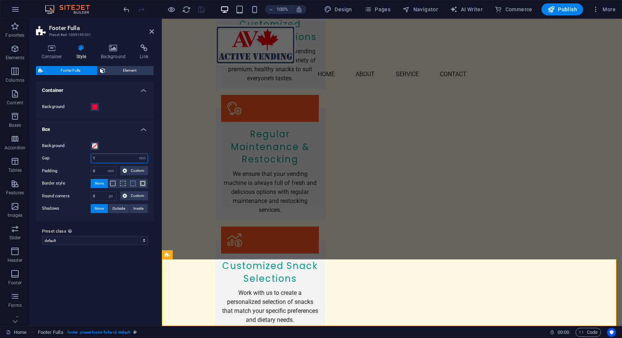
drag, startPoint x: 110, startPoint y: 156, endPoint x: 56, endPoint y: 158, distance: 53.6
click at [57, 158] on div "Gap 1 px rem % vh vw" at bounding box center [95, 158] width 106 height 10
type input "0"
click at [90, 270] on div "Variants Default Container Background Box Background Gap 0 px rem % vh vw Paddi…" at bounding box center [95, 200] width 118 height 238
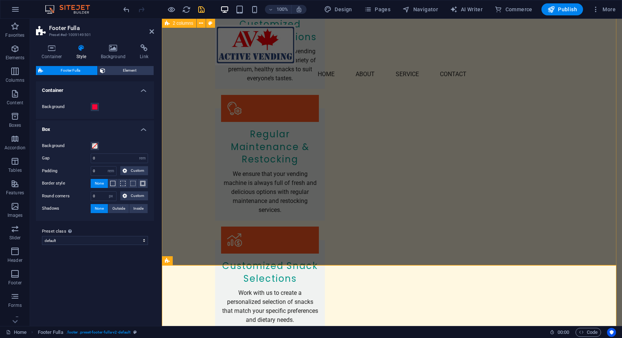
scroll to position [798, 0]
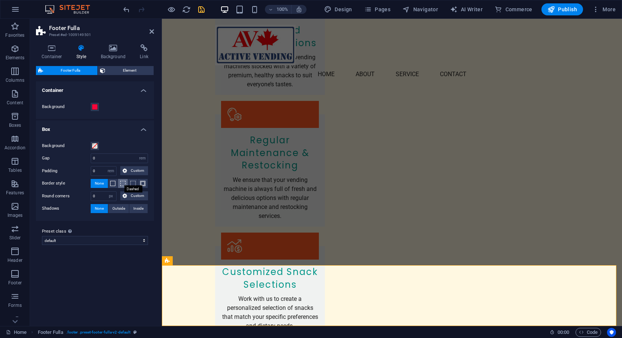
click at [121, 183] on span at bounding box center [122, 183] width 5 height 5
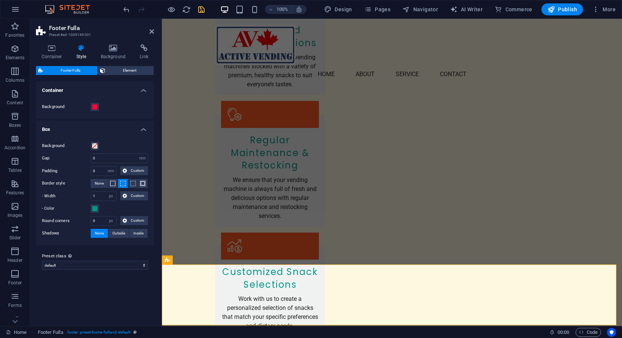
scroll to position [798, 0]
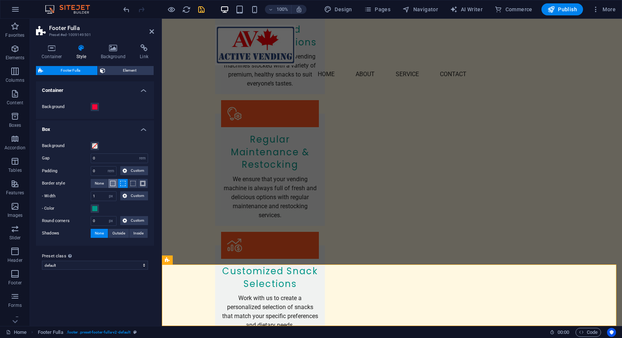
click at [114, 183] on span at bounding box center [112, 183] width 5 height 5
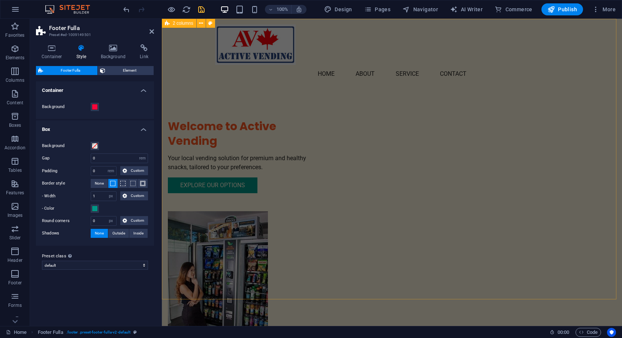
scroll to position [0, 0]
click at [181, 22] on span "Menu Bar" at bounding box center [182, 23] width 19 height 4
select select "header"
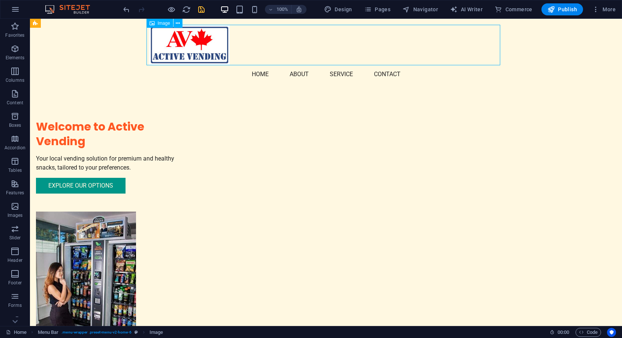
drag, startPoint x: 124, startPoint y: 44, endPoint x: 254, endPoint y: 55, distance: 130.8
click at [254, 55] on figure at bounding box center [326, 45] width 354 height 40
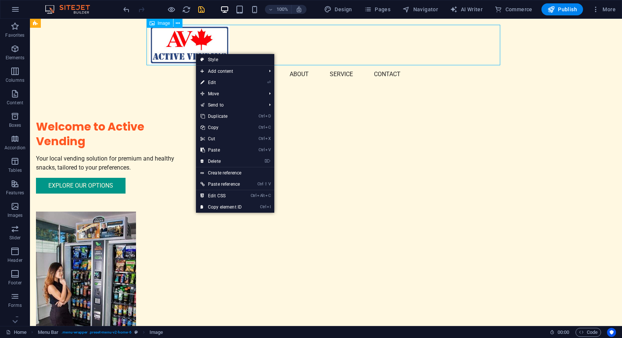
click at [185, 47] on figure at bounding box center [326, 45] width 354 height 40
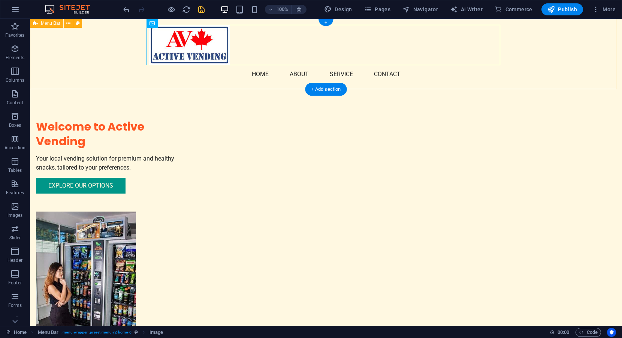
click at [581, 55] on div "Menu Home About Service Contact" at bounding box center [326, 54] width 592 height 70
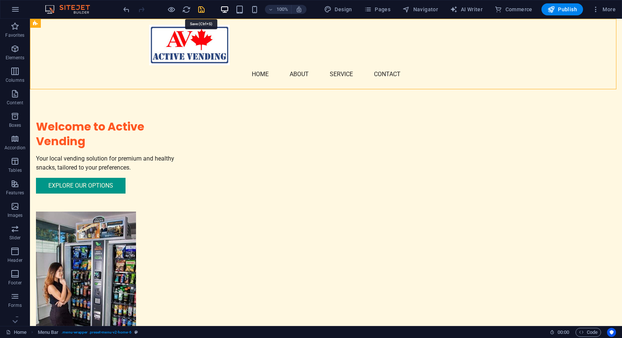
click at [203, 8] on icon "save" at bounding box center [201, 9] width 9 height 9
checkbox input "false"
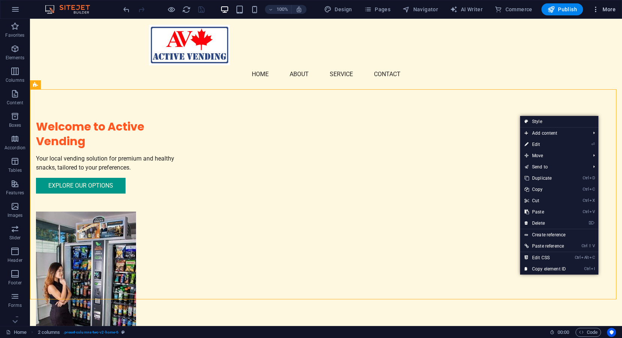
click at [609, 9] on span "More" at bounding box center [604, 9] width 24 height 7
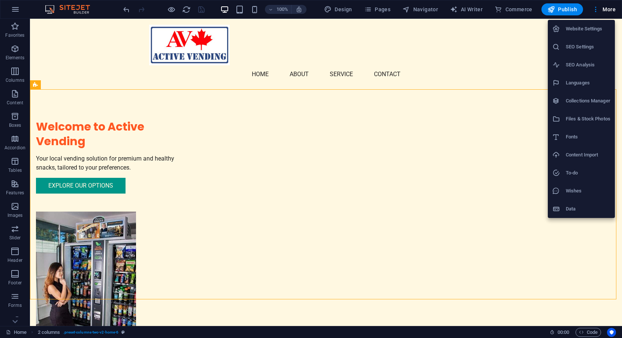
click at [584, 29] on h6 "Website Settings" at bounding box center [588, 28] width 45 height 9
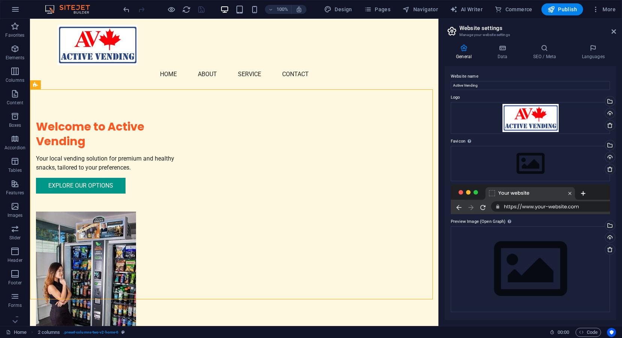
click at [463, 50] on icon at bounding box center [464, 47] width 38 height 7
click at [535, 163] on div "Drag files here, click to choose files or select files from Files or our free s…" at bounding box center [530, 163] width 159 height 35
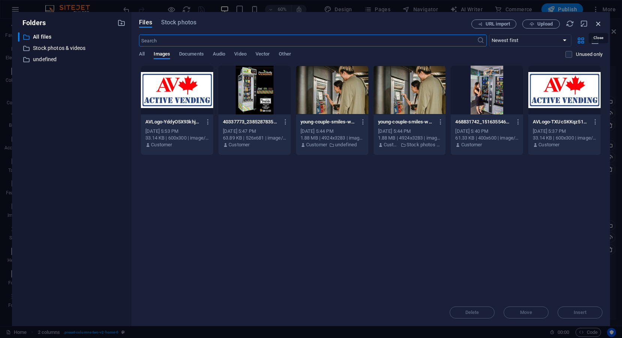
click at [599, 23] on icon "button" at bounding box center [598, 23] width 8 height 8
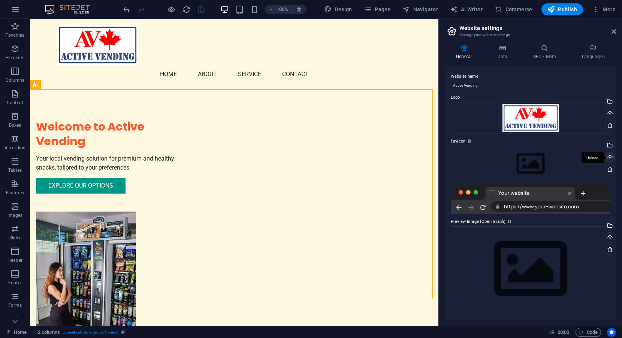
click at [611, 156] on div "Upload" at bounding box center [609, 157] width 11 height 11
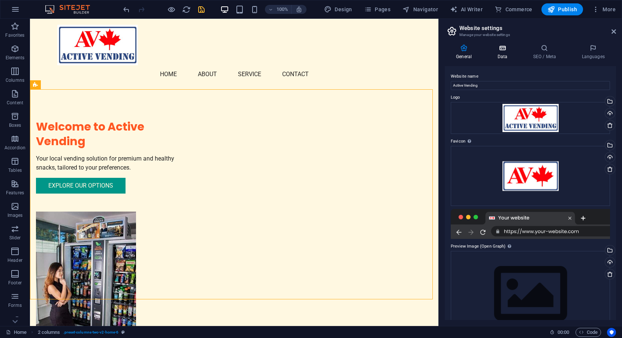
click at [499, 45] on icon at bounding box center [502, 47] width 33 height 7
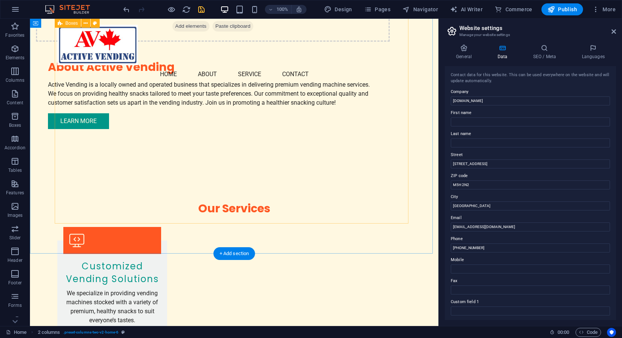
scroll to position [798, 0]
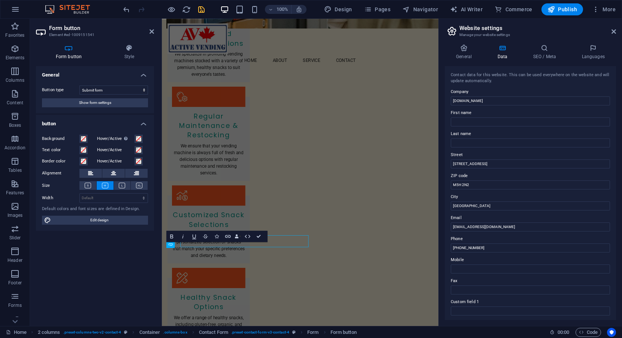
scroll to position [705, 0]
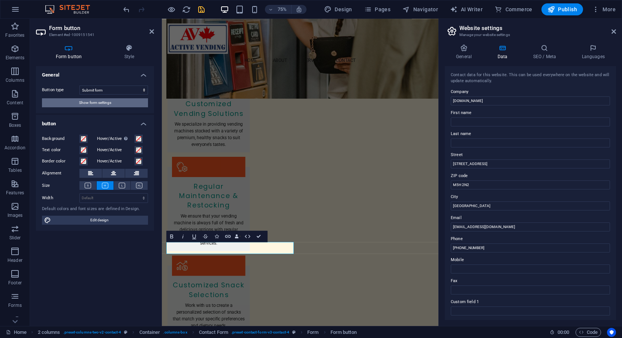
click at [84, 101] on span "Show form settings" at bounding box center [95, 102] width 32 height 9
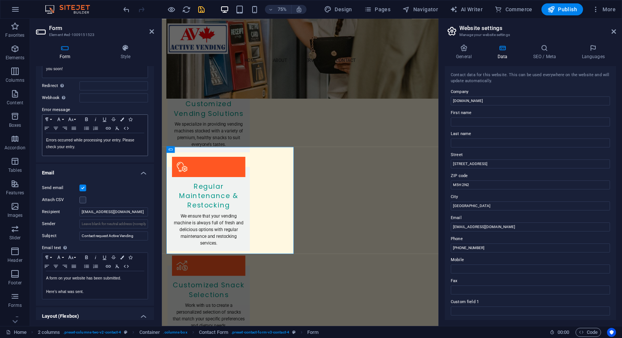
scroll to position [166, 0]
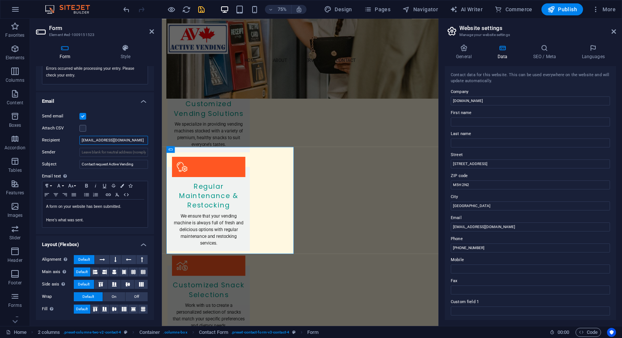
drag, startPoint x: 117, startPoint y: 139, endPoint x: 36, endPoint y: 137, distance: 81.3
click at [36, 137] on div "Send email Attach CSV Recipient nrabaa@rlpss.ca Sender Subject Contact request …" at bounding box center [95, 170] width 118 height 128
paste input "actvend@gmail.com"
type input "actvend@gmail.com"
click at [494, 121] on input "First name" at bounding box center [530, 121] width 159 height 9
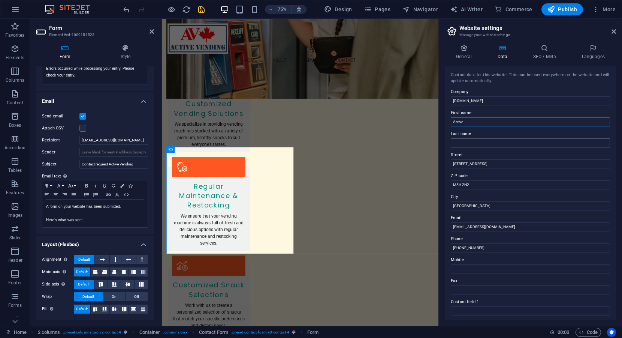
type input "Active"
click at [481, 142] on input "Last name" at bounding box center [530, 142] width 159 height 9
type input "Vending"
drag, startPoint x: 646, startPoint y: 184, endPoint x: 600, endPoint y: 179, distance: 46.3
drag, startPoint x: 486, startPoint y: 162, endPoint x: 442, endPoint y: 162, distance: 44.6
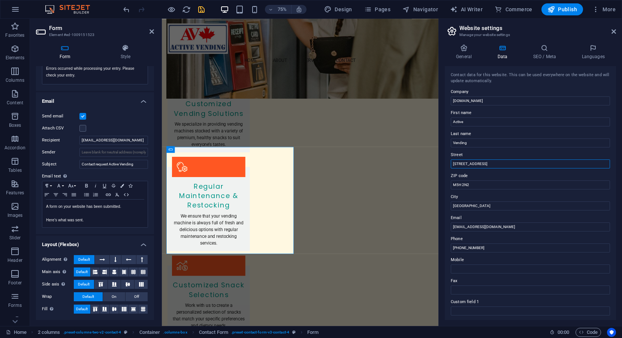
click at [442, 162] on div "General Data SEO / Meta Languages Website name Active Vending Logo Drag files h…" at bounding box center [530, 181] width 183 height 287
drag, startPoint x: 647, startPoint y: 223, endPoint x: 508, endPoint y: 261, distance: 143.4
drag, startPoint x: 478, startPoint y: 165, endPoint x: 450, endPoint y: 166, distance: 28.1
click at [449, 166] on div "Contact data for this website. This can be used everywhere on the website and w…" at bounding box center [530, 193] width 171 height 254
click at [472, 204] on input "Toronto" at bounding box center [530, 205] width 159 height 9
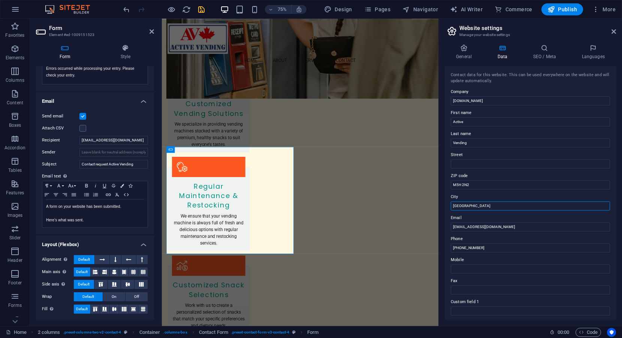
click at [472, 204] on input "Toronto" at bounding box center [530, 205] width 159 height 9
type input "Thunder Bay"
drag, startPoint x: 500, startPoint y: 227, endPoint x: 442, endPoint y: 225, distance: 57.7
click at [442, 225] on div "General Data SEO / Meta Languages Website name Active Vending Logo Drag files h…" at bounding box center [530, 181] width 183 height 287
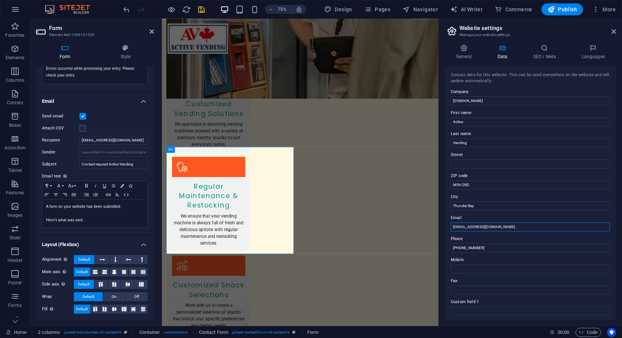
paste input "actvend@gmail.com"
type input "actvend@gmail.com"
drag, startPoint x: 644, startPoint y: 267, endPoint x: 525, endPoint y: 322, distance: 131.1
drag, startPoint x: 483, startPoint y: 246, endPoint x: 444, endPoint y: 246, distance: 38.6
click at [444, 246] on div "General Data SEO / Meta Languages Website name Active Vending Logo Drag files h…" at bounding box center [530, 181] width 183 height 287
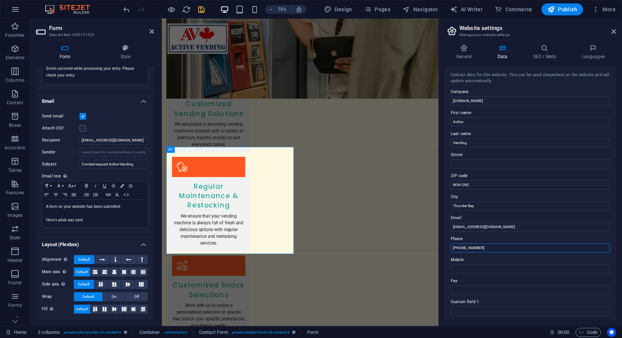
paste input "807) 356-6806"
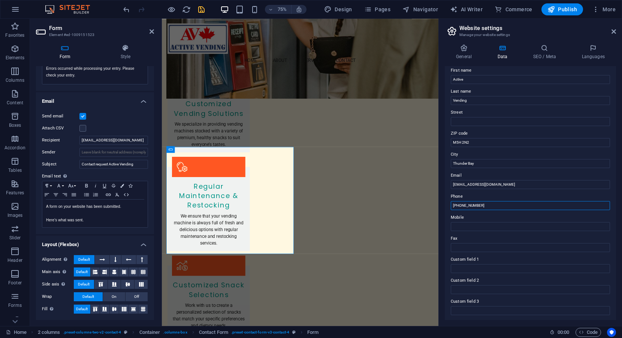
scroll to position [0, 0]
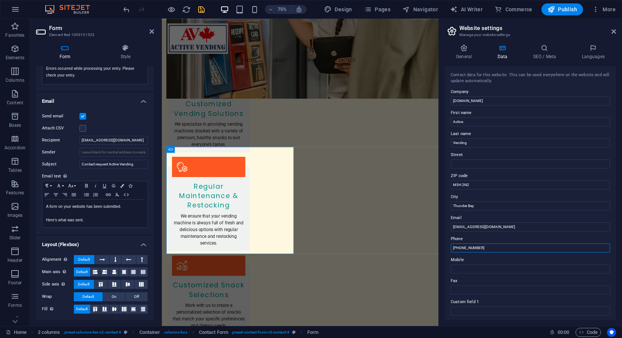
type input "(807) 356-6806"
drag, startPoint x: 645, startPoint y: 203, endPoint x: 506, endPoint y: 241, distance: 143.3
type input "M"
click at [479, 165] on input "Street" at bounding box center [530, 163] width 159 height 9
type input "T"
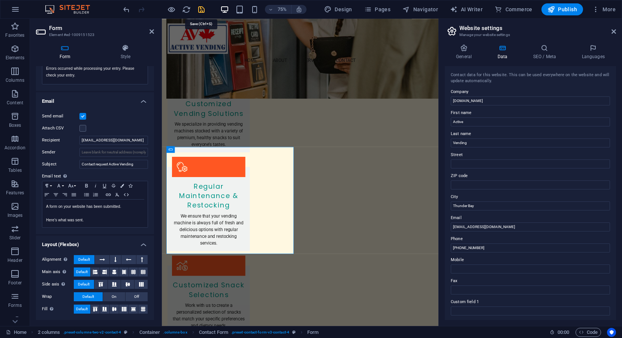
click at [200, 8] on icon "save" at bounding box center [201, 9] width 9 height 9
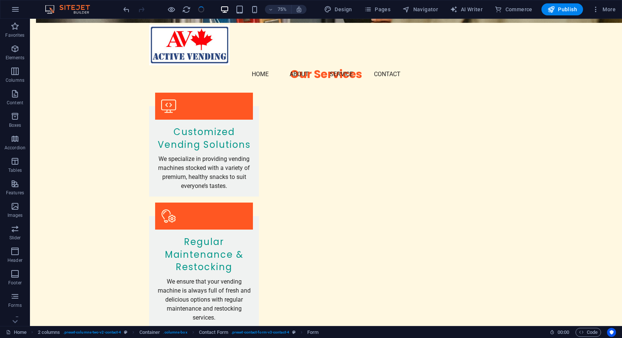
checkbox input "false"
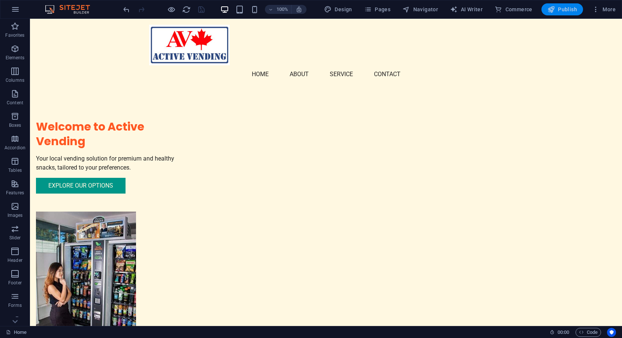
click at [559, 7] on span "Publish" at bounding box center [562, 9] width 30 height 7
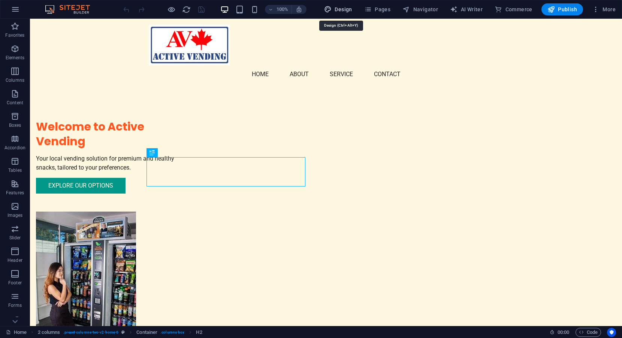
click at [345, 11] on span "Design" at bounding box center [338, 9] width 28 height 7
select select "px"
select select "200"
select select "px"
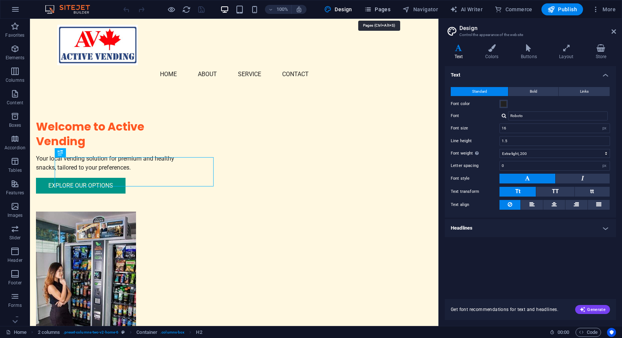
click at [384, 7] on span "Pages" at bounding box center [377, 9] width 26 height 7
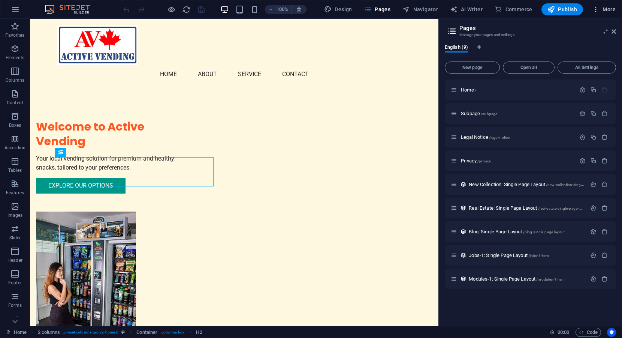
click at [612, 9] on span "More" at bounding box center [604, 9] width 24 height 7
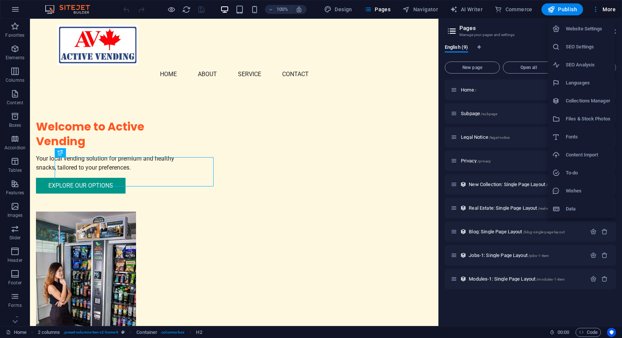
click at [593, 27] on h6 "Website Settings" at bounding box center [588, 28] width 45 height 9
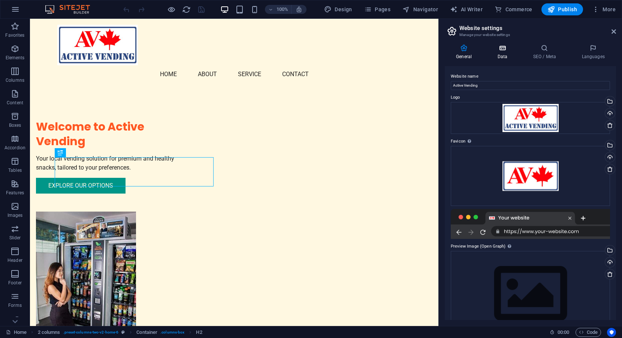
click at [500, 48] on icon at bounding box center [502, 47] width 33 height 7
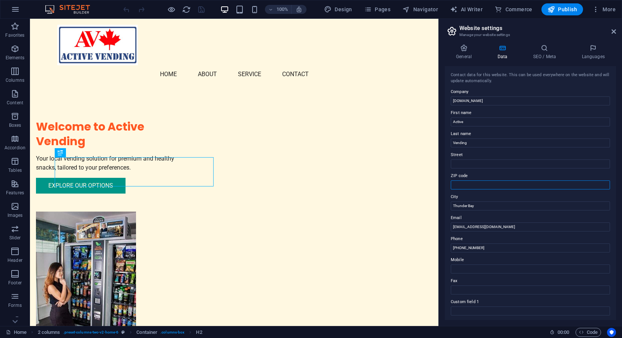
click at [478, 184] on input "ZIP code" at bounding box center [530, 184] width 159 height 9
paste input "P7E5A5"
click at [459, 184] on input "P7E5A5" at bounding box center [530, 184] width 159 height 9
click at [505, 185] on input "P7E 5A5" at bounding box center [530, 184] width 159 height 9
type input "P7E 5A5"
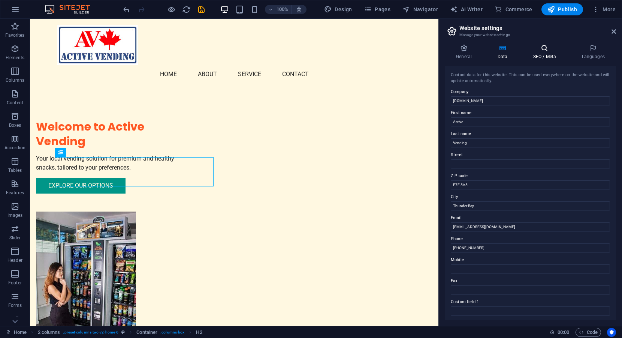
click at [544, 46] on icon at bounding box center [544, 47] width 46 height 7
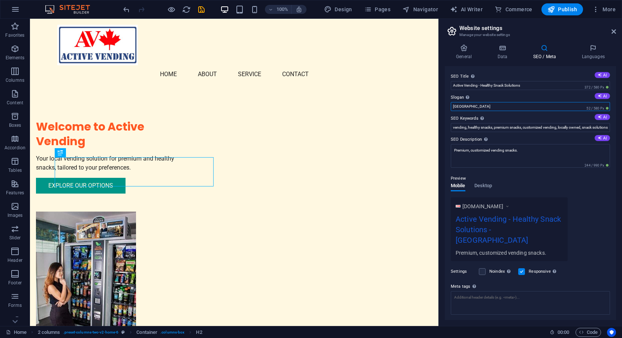
drag, startPoint x: 500, startPoint y: 125, endPoint x: 433, endPoint y: 108, distance: 69.3
paste input "Locally owned and operated vending machine business that specializes in premium…"
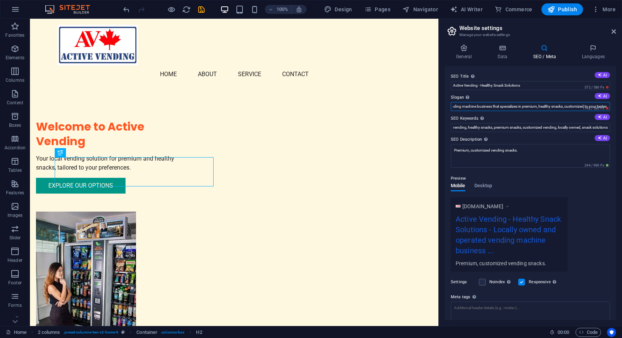
click at [557, 106] on input "Locally owned and operated vending machine business that specializes in premium…" at bounding box center [530, 106] width 159 height 9
type input "Locally owned and operated vending machine business that specializes in premium…"
click at [202, 7] on icon "save" at bounding box center [201, 9] width 9 height 9
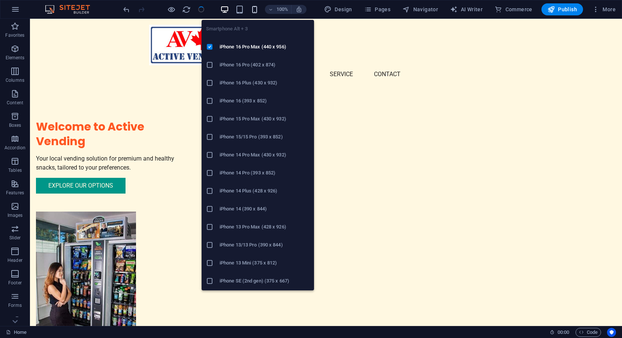
click at [258, 8] on icon "button" at bounding box center [254, 9] width 9 height 9
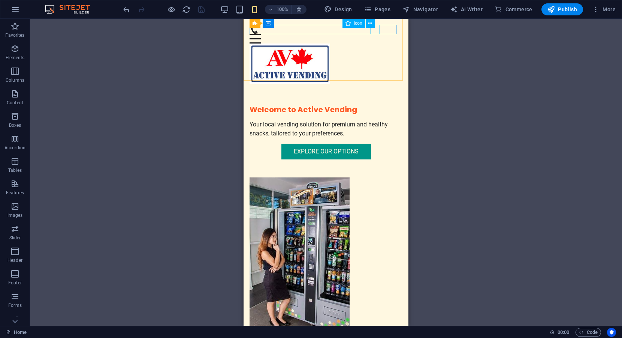
click at [375, 29] on figure at bounding box center [322, 29] width 147 height 9
select select "xMidYMid"
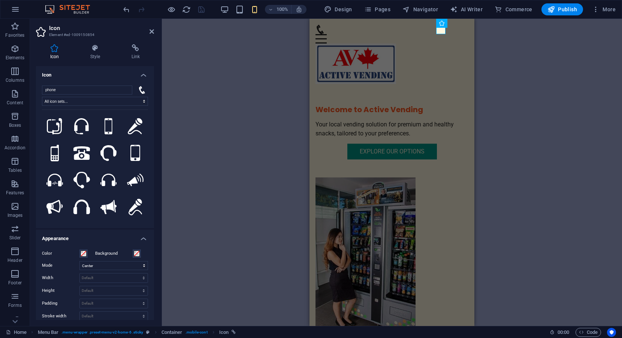
drag, startPoint x: 155, startPoint y: 100, endPoint x: 154, endPoint y: 112, distance: 12.0
click at [154, 112] on div "Icon Style Link Icon phone All icon sets... IcoFont Ionicons FontAwesome Brands…" at bounding box center [95, 181] width 130 height 287
drag, startPoint x: 153, startPoint y: 110, endPoint x: 150, endPoint y: 202, distance: 91.8
click at [151, 150] on div "phone All icon sets... IcoFont Ionicons FontAwesome Brands FontAwesome Duotone …" at bounding box center [95, 153] width 118 height 148
click at [96, 48] on icon at bounding box center [95, 47] width 38 height 7
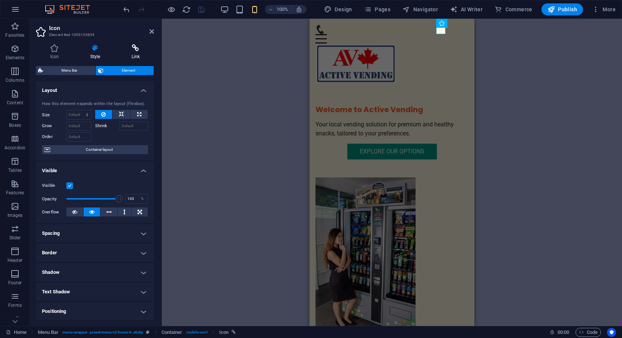
click at [135, 49] on icon at bounding box center [135, 47] width 37 height 7
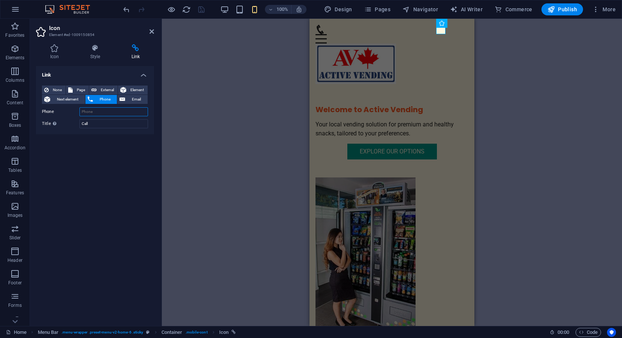
click at [96, 111] on input "Phone" at bounding box center [113, 111] width 69 height 9
paste input "(807) 356-6806"
type input "(807) 356-6806"
click at [112, 152] on div "Link None Page External Element Next element Phone Email Page Home Subpage Lega…" at bounding box center [95, 193] width 118 height 254
click at [99, 166] on div "Link None Page External Element Next element Phone Email Page Home Subpage Lega…" at bounding box center [95, 193] width 118 height 254
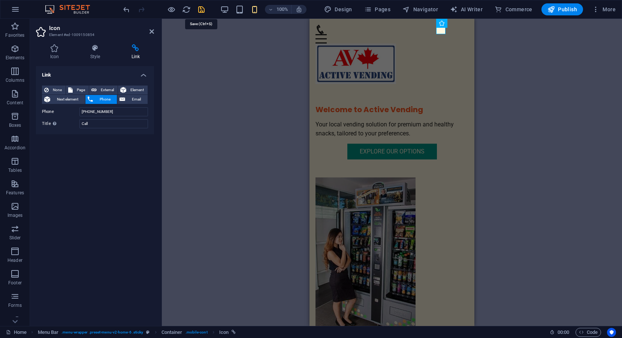
click at [200, 7] on icon "save" at bounding box center [201, 9] width 9 height 9
checkbox input "false"
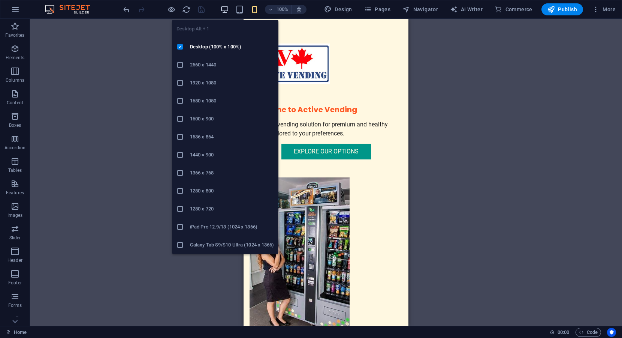
click at [223, 8] on icon "button" at bounding box center [224, 9] width 9 height 9
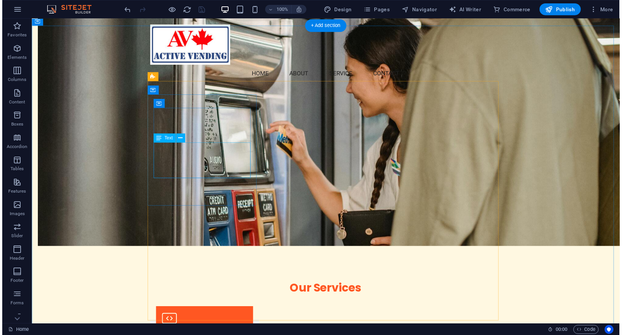
scroll to position [424, 0]
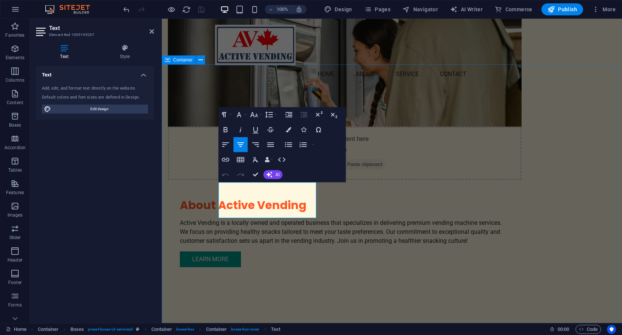
drag, startPoint x: 274, startPoint y: 212, endPoint x: 209, endPoint y: 182, distance: 71.1
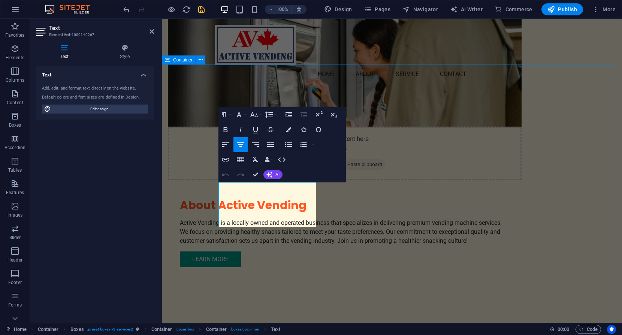
drag, startPoint x: 291, startPoint y: 222, endPoint x: 205, endPoint y: 183, distance: 94.7
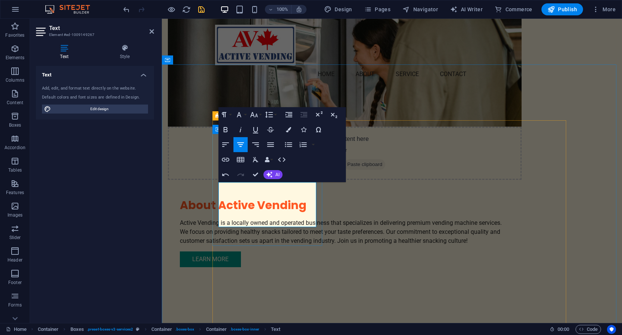
scroll to position [778, 1]
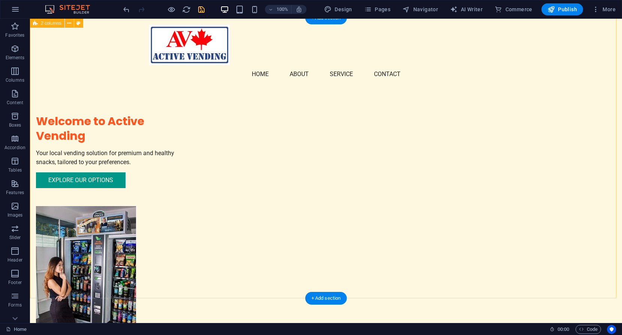
scroll to position [0, 0]
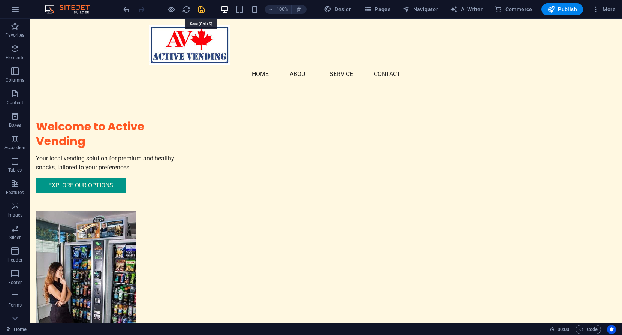
click at [200, 10] on icon "save" at bounding box center [201, 9] width 9 height 9
checkbox input "false"
click at [379, 71] on nav "Home About Service Contact" at bounding box center [326, 74] width 354 height 18
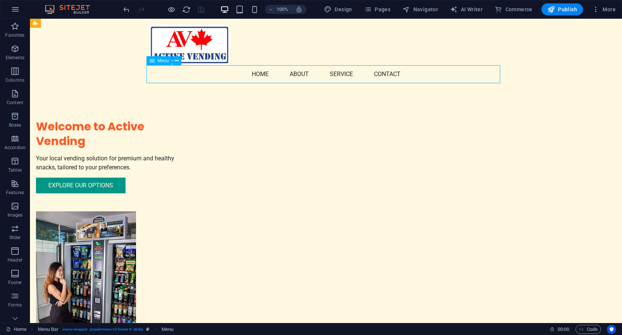
click at [379, 71] on nav "Home About Service Contact" at bounding box center [326, 74] width 354 height 18
select select
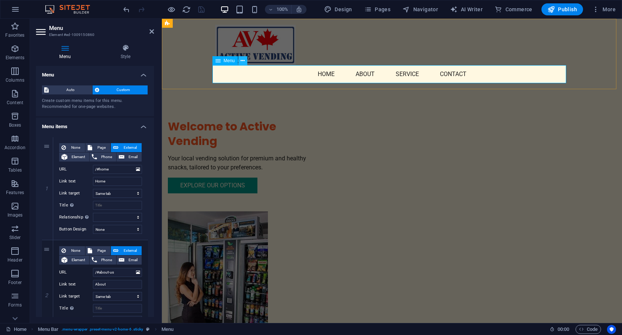
click at [242, 61] on icon at bounding box center [243, 61] width 4 height 8
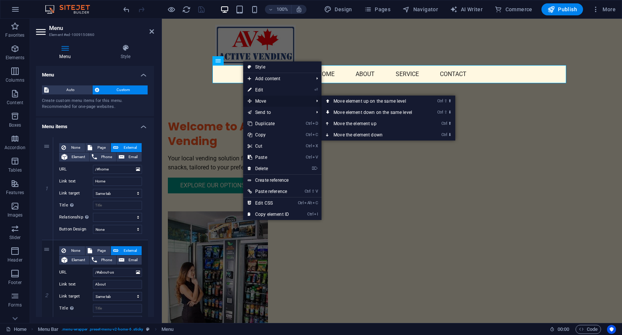
click at [262, 100] on span "Move" at bounding box center [276, 101] width 67 height 11
click at [362, 100] on link "Ctrl ⇧ ⬆ Move element up on the same level" at bounding box center [374, 101] width 106 height 11
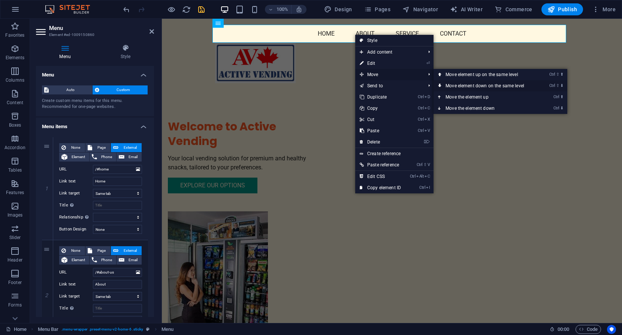
click at [466, 83] on link "Ctrl ⇧ ⬇ Move element down on the same level" at bounding box center [486, 85] width 106 height 11
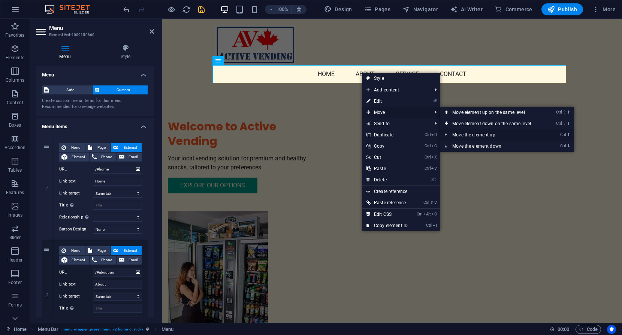
click at [472, 134] on link "Ctrl ⬆ Move the element up" at bounding box center [493, 134] width 106 height 11
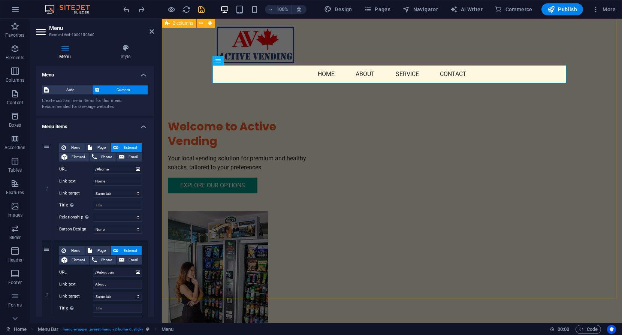
click at [584, 138] on div "Welcome to Active Vending Your local vending solution for premium and healthy s…" at bounding box center [392, 205] width 460 height 372
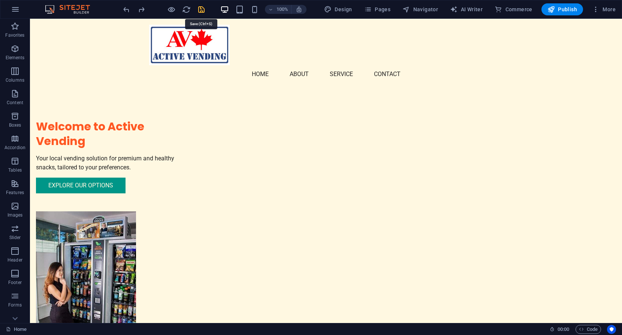
click at [203, 9] on icon "save" at bounding box center [201, 9] width 9 height 9
checkbox input "false"
click at [565, 7] on span "Publish" at bounding box center [562, 9] width 30 height 7
